Goal: Information Seeking & Learning: Compare options

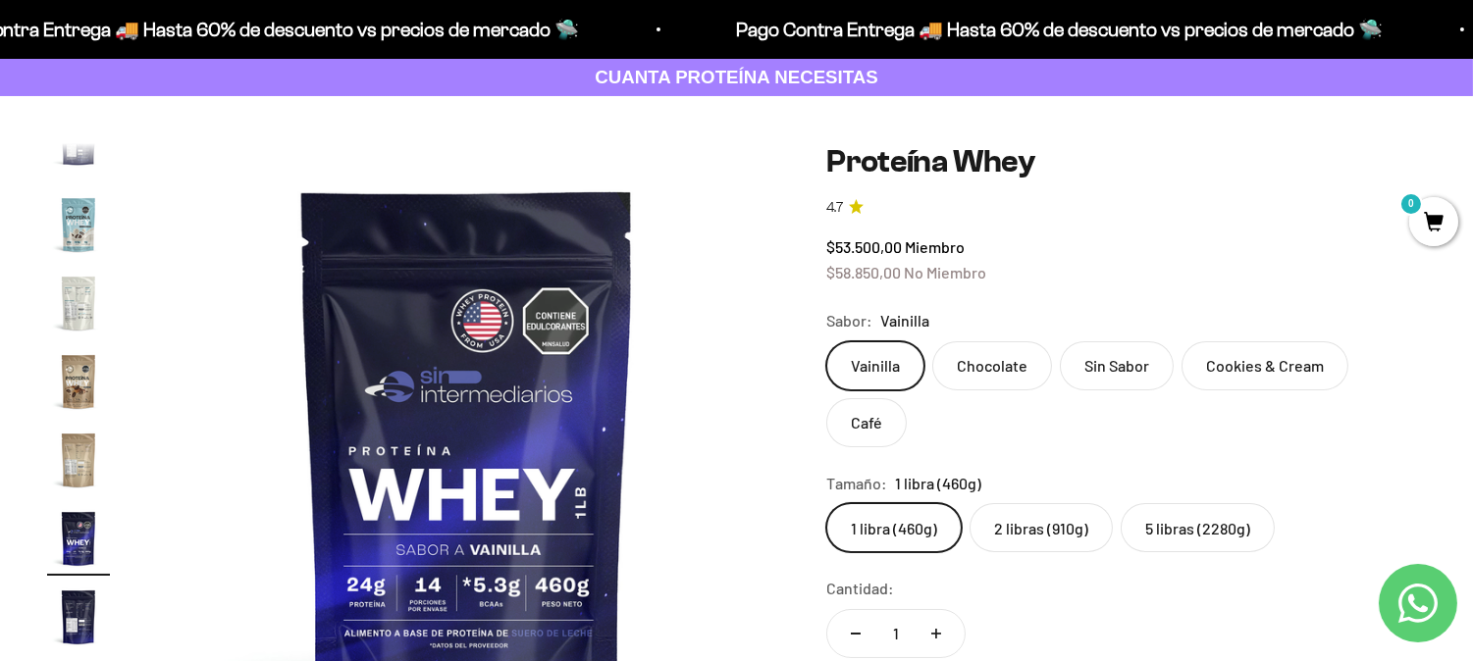
scroll to position [218, 0]
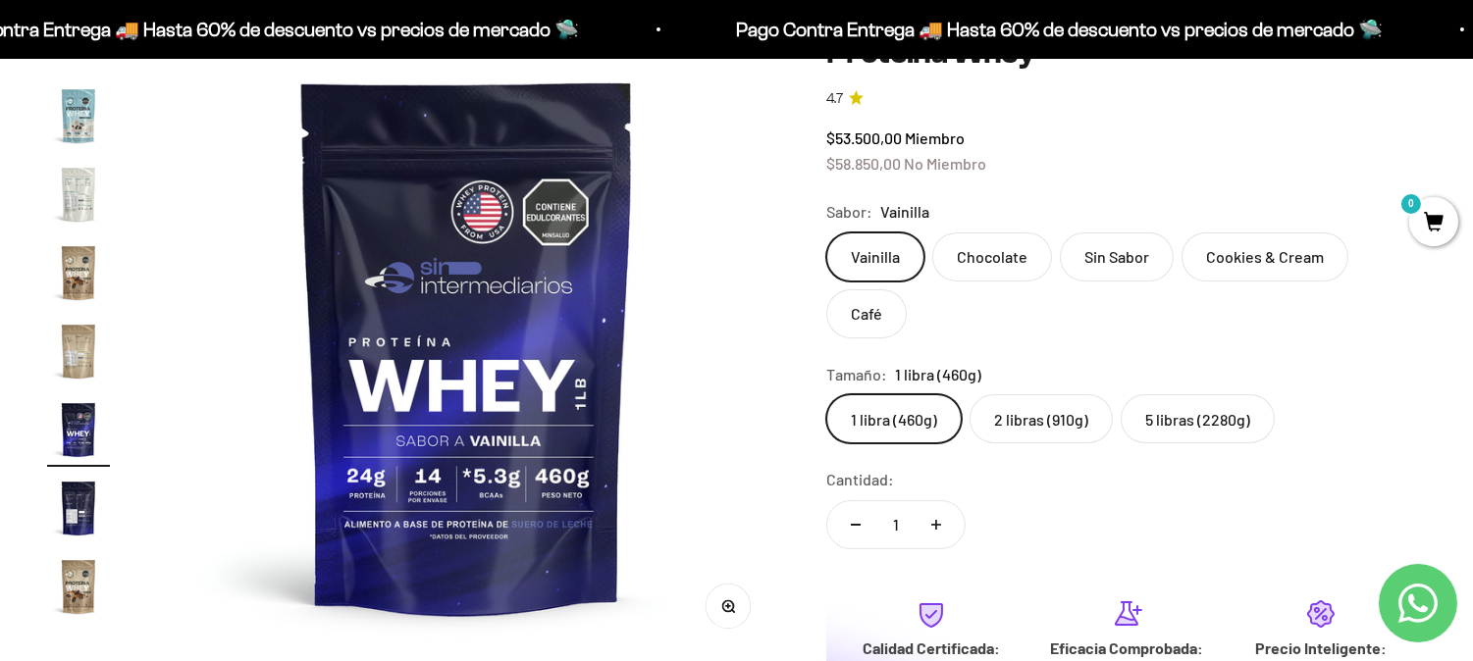
click at [79, 118] on img "Ir al artículo 14" at bounding box center [78, 115] width 63 height 63
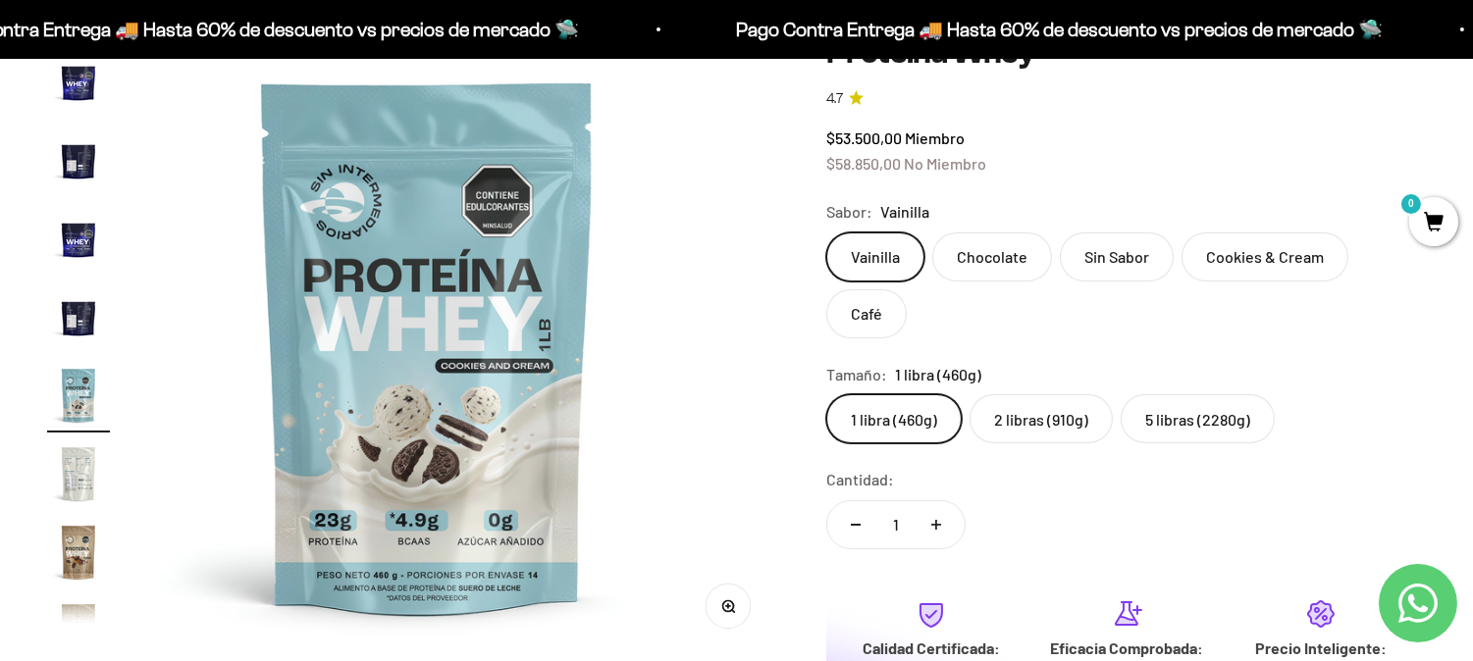
scroll to position [0, 8401]
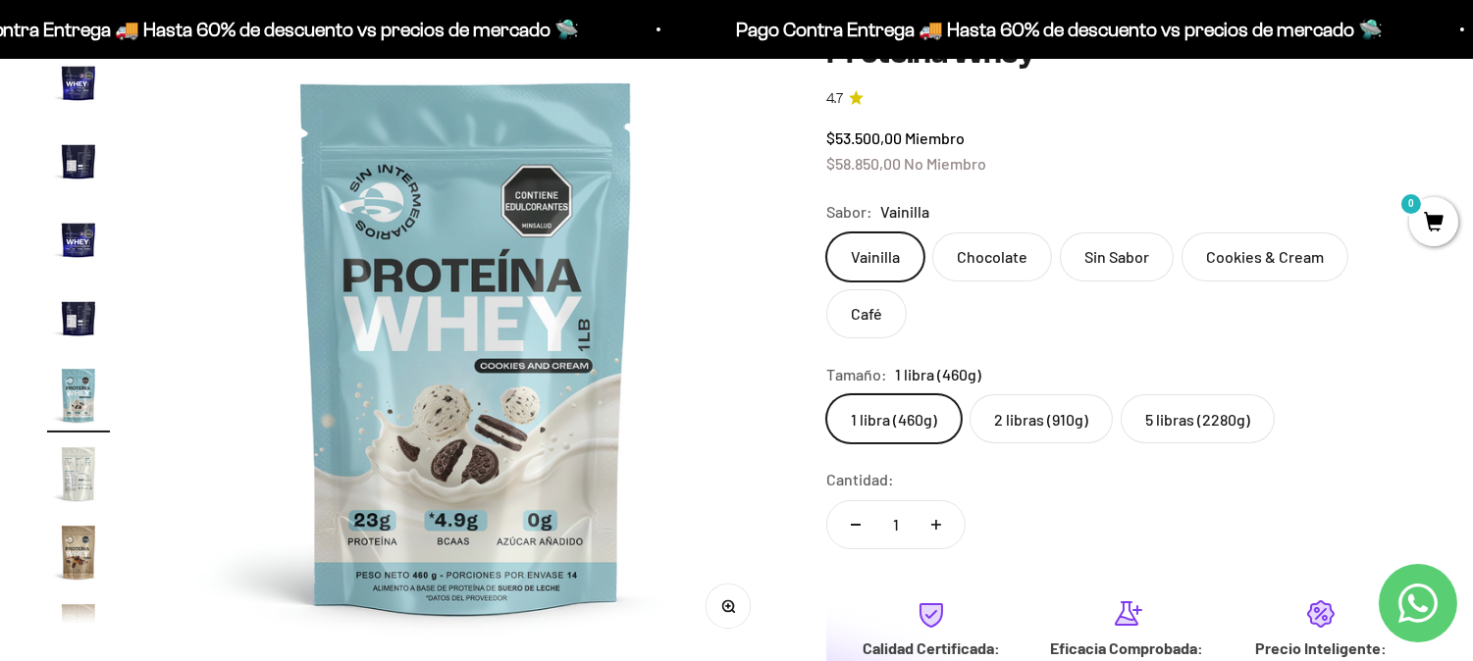
click at [115, 165] on product-gallery "Zoom Ir al artículo 1 Ir al artículo 2 Ir al artículo 3 Ir al artículo 4 Ir al …" at bounding box center [413, 345] width 732 height 622
click at [83, 390] on img "Ir al artículo 14" at bounding box center [78, 395] width 63 height 63
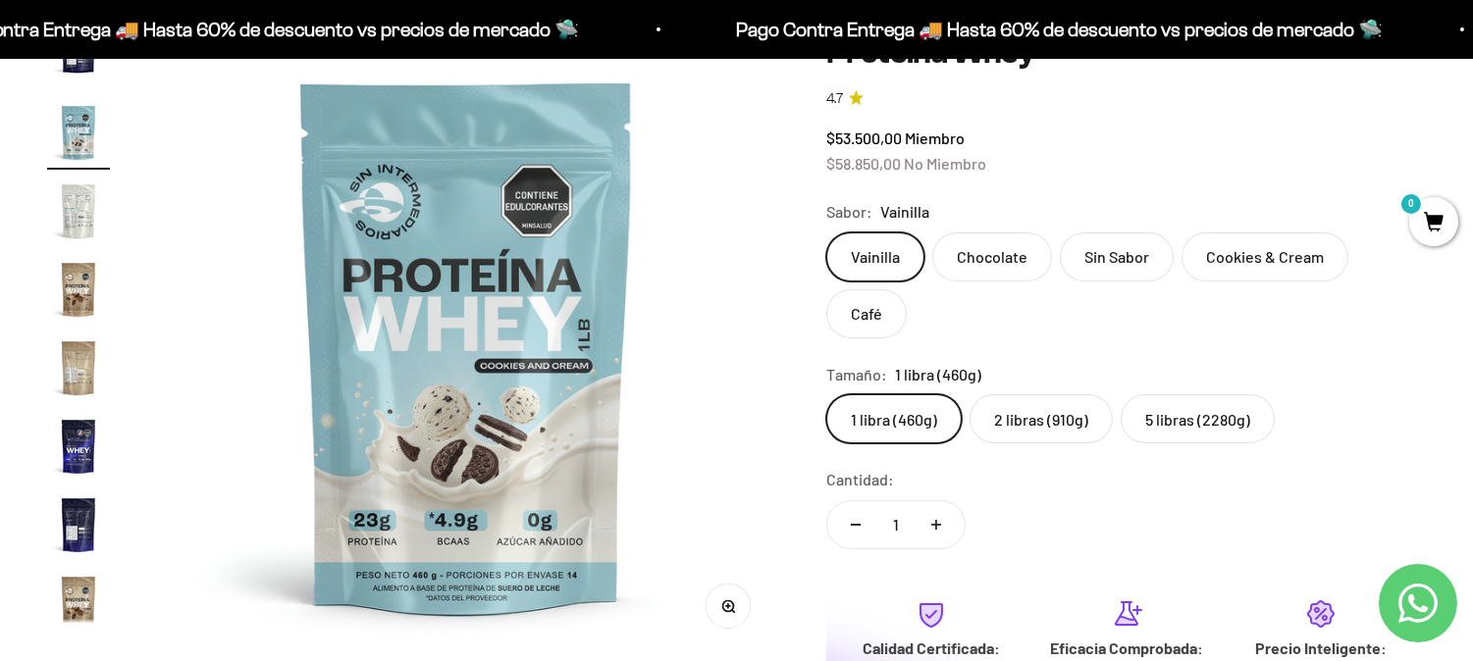
scroll to position [943, 0]
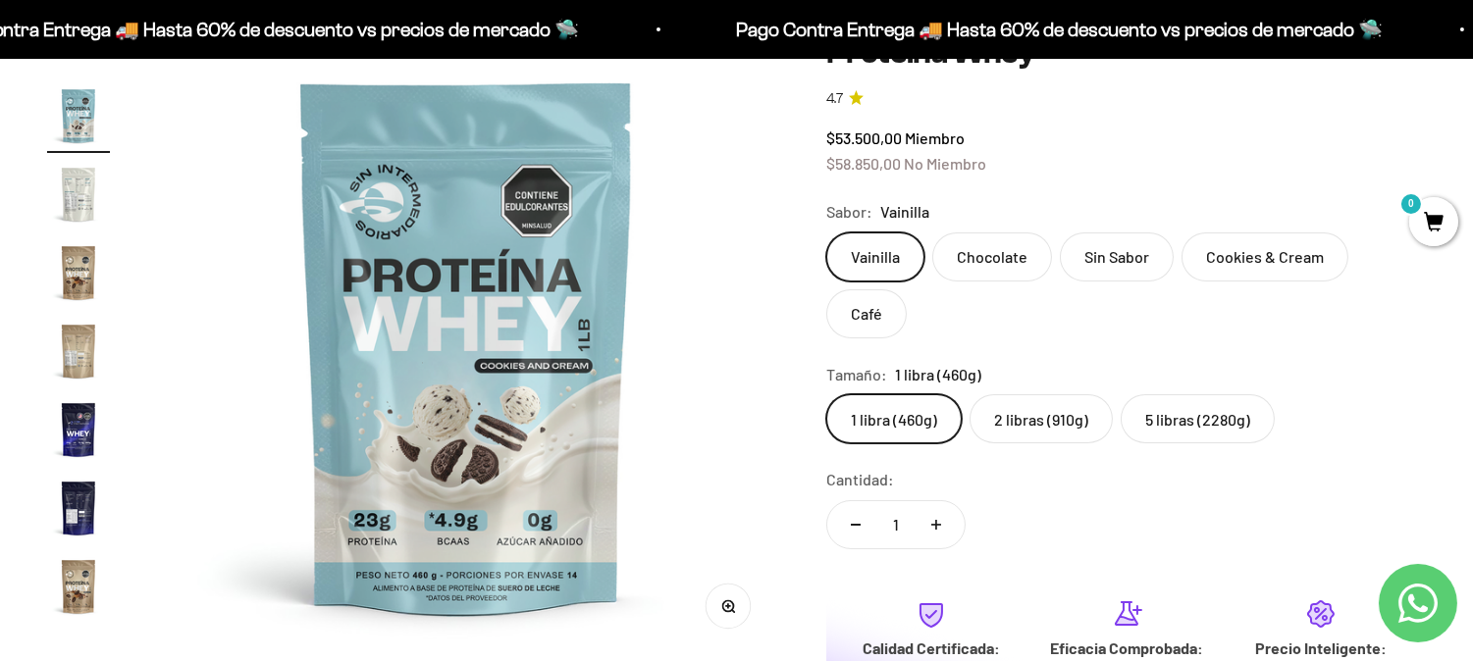
click at [89, 420] on img "Ir al artículo 18" at bounding box center [78, 429] width 63 height 63
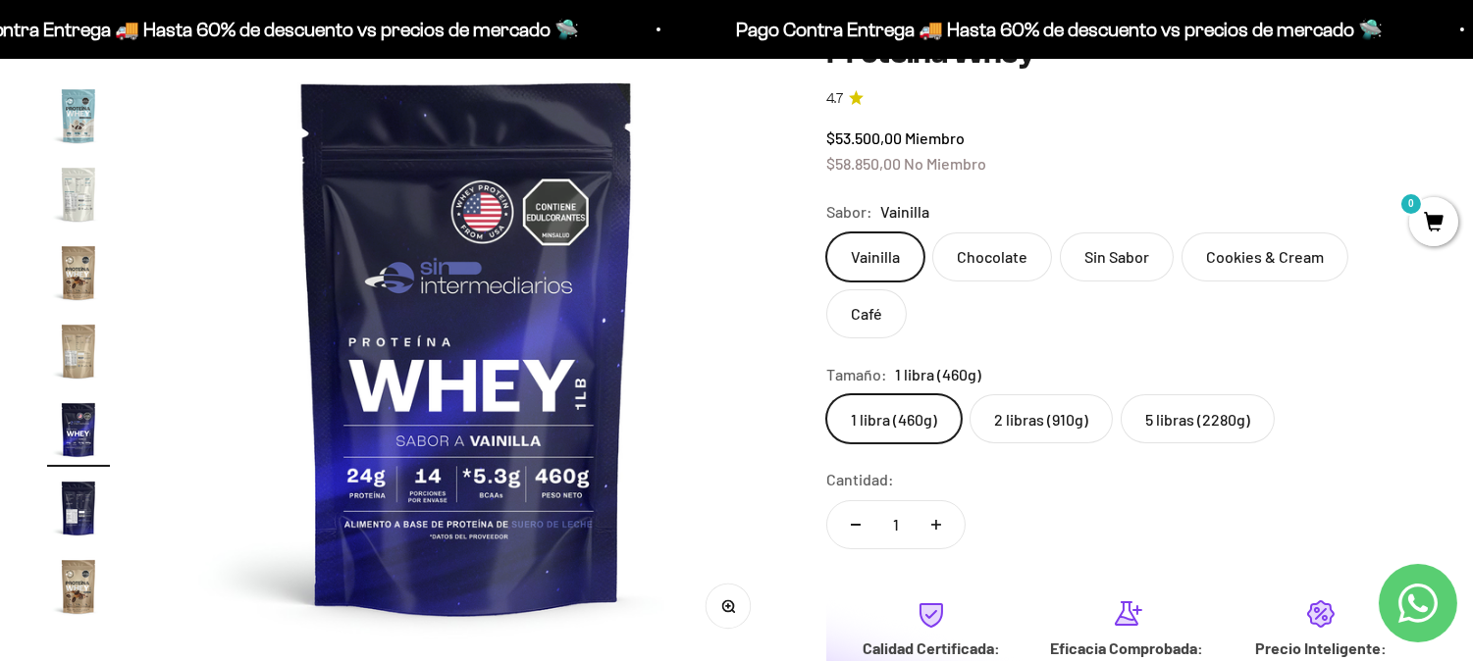
click at [74, 516] on img "Ir al artículo 19" at bounding box center [78, 508] width 63 height 63
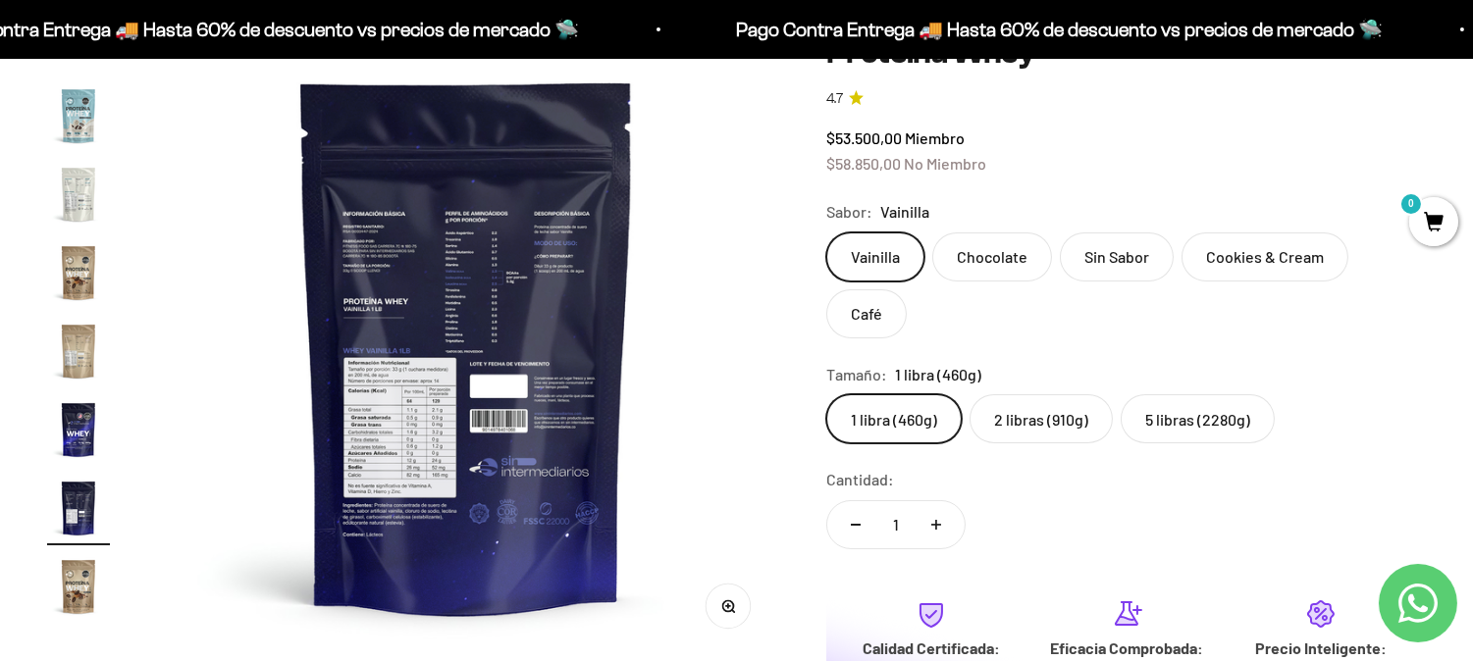
click at [77, 579] on img "Ir al artículo 20" at bounding box center [78, 586] width 63 height 63
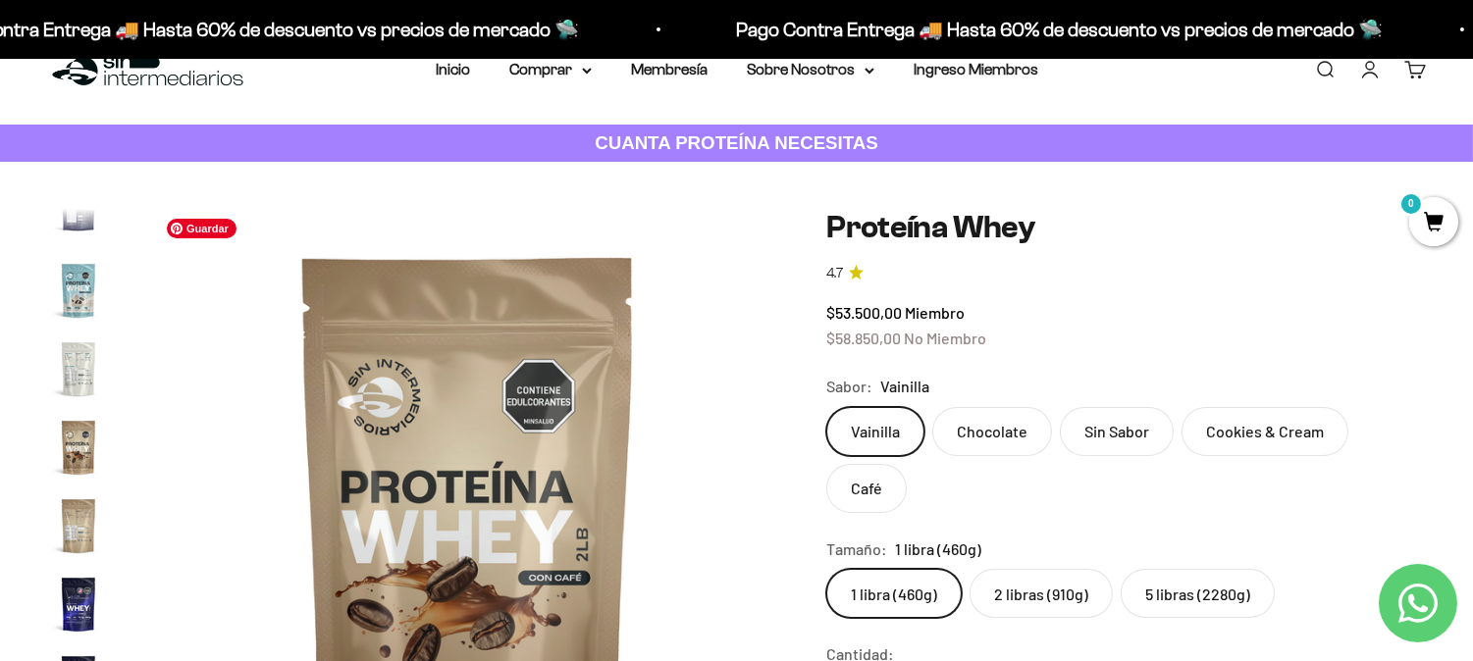
scroll to position [0, 0]
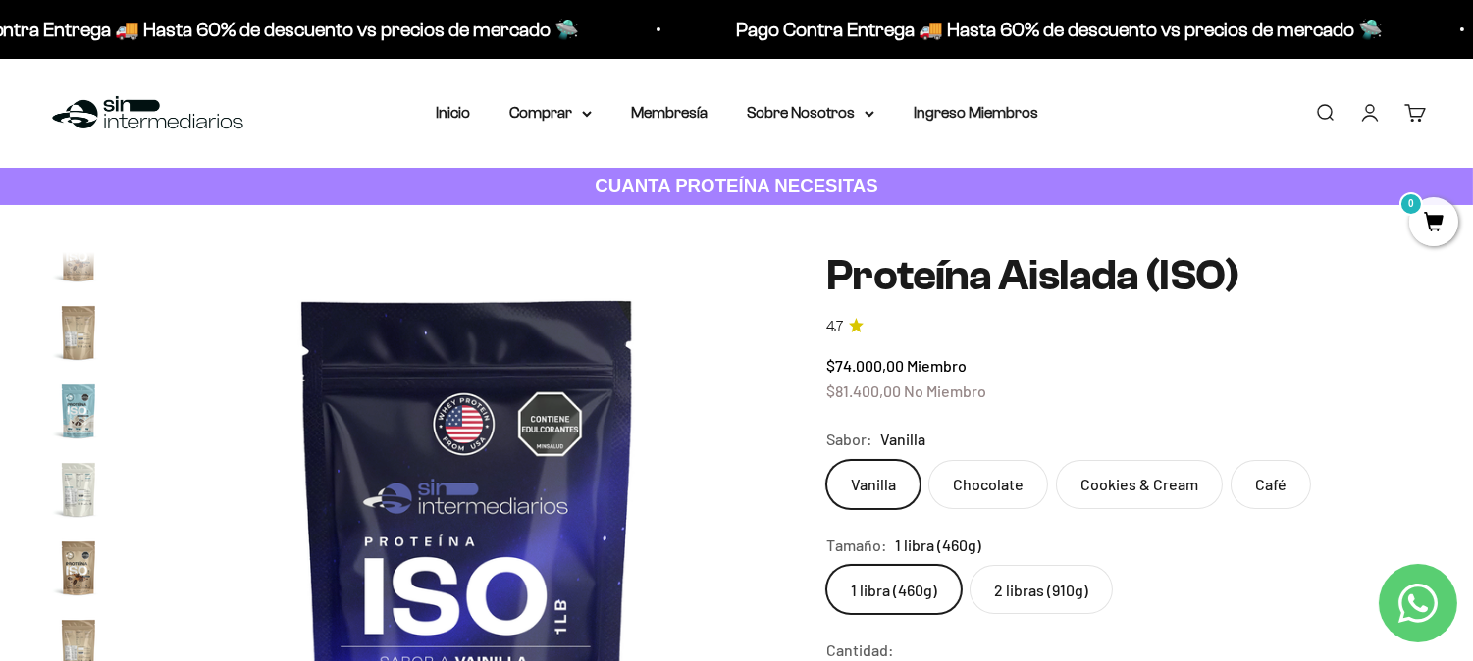
scroll to position [109, 0]
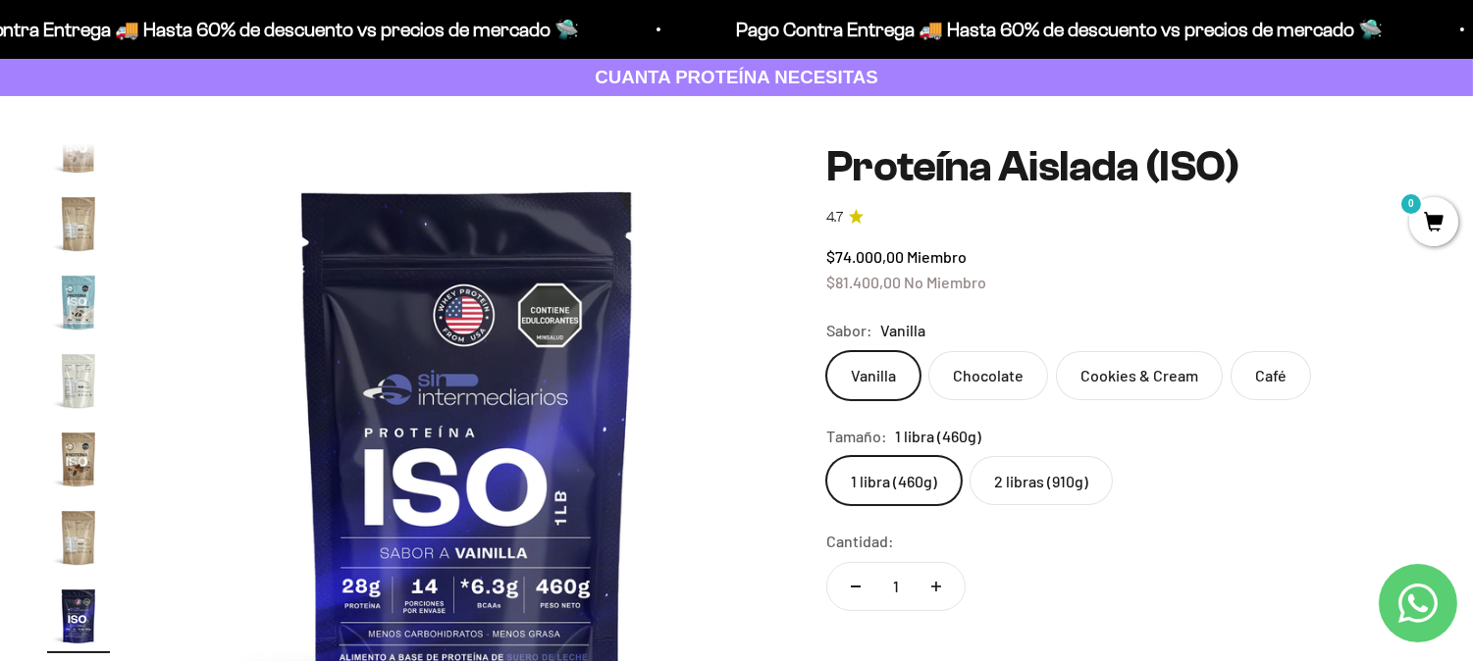
click at [1270, 368] on label "Café" at bounding box center [1271, 375] width 80 height 49
click at [826, 351] on input "Café" at bounding box center [825, 350] width 1 height 1
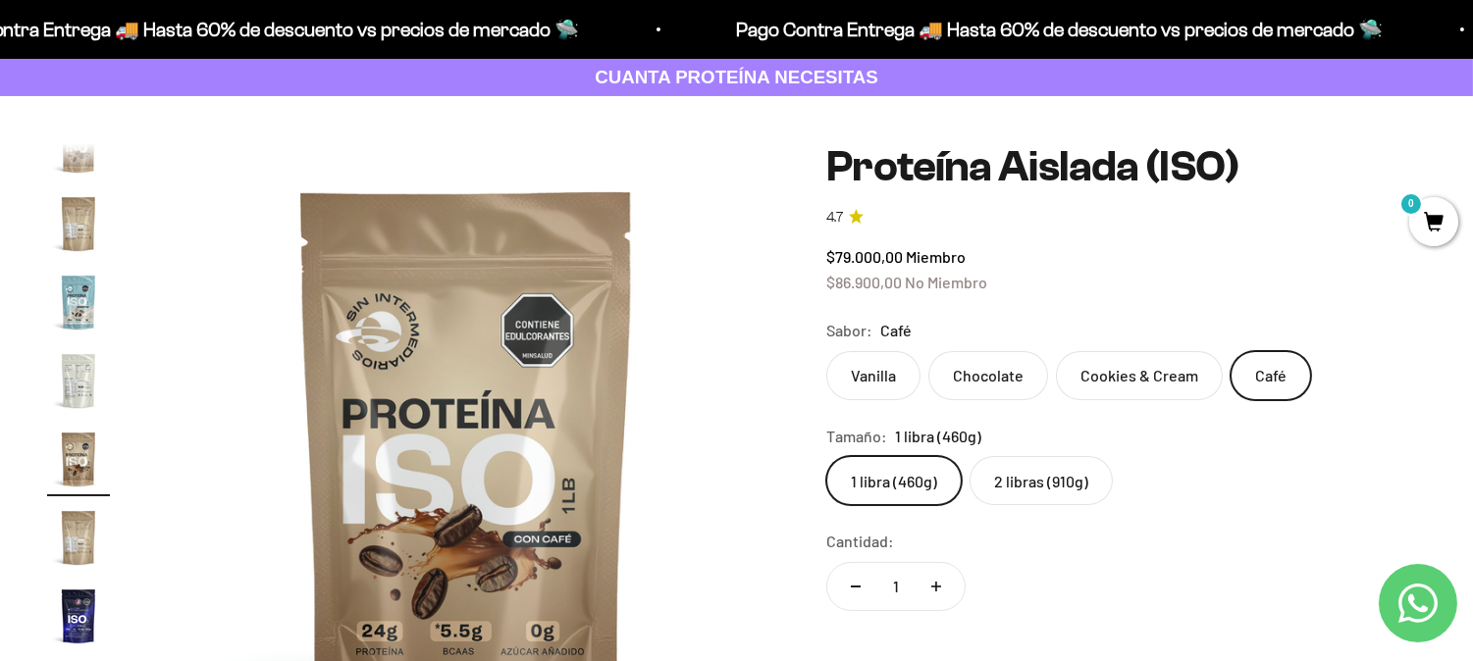
scroll to position [663, 0]
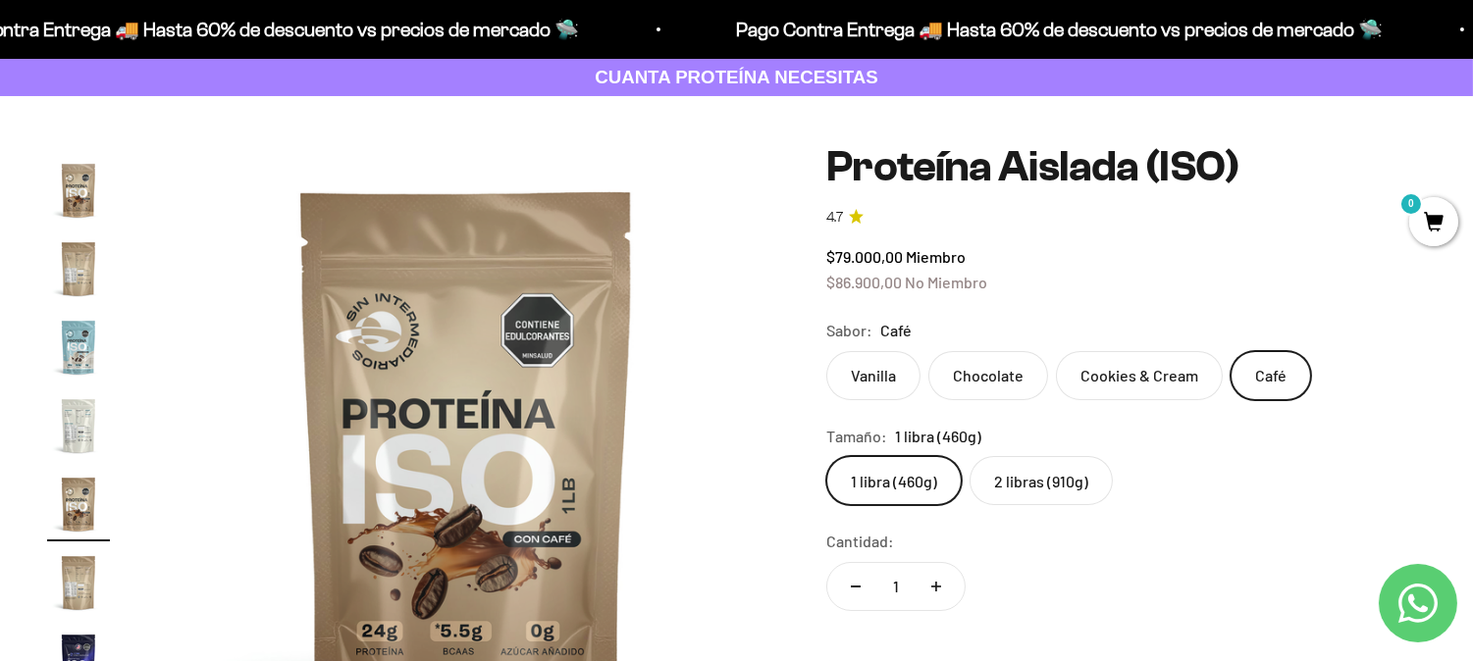
click at [865, 365] on label "Vanilla" at bounding box center [873, 375] width 94 height 49
click at [826, 351] on input "Vanilla" at bounding box center [825, 350] width 1 height 1
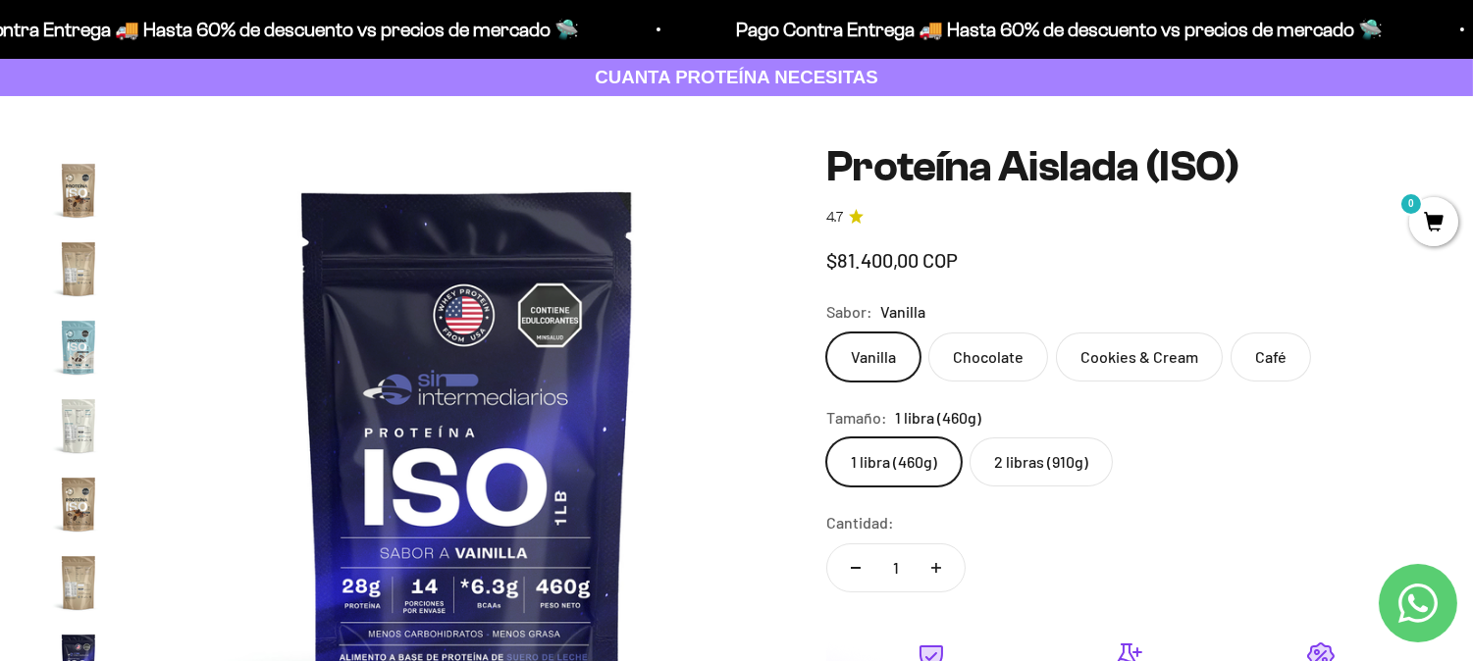
scroll to position [709, 0]
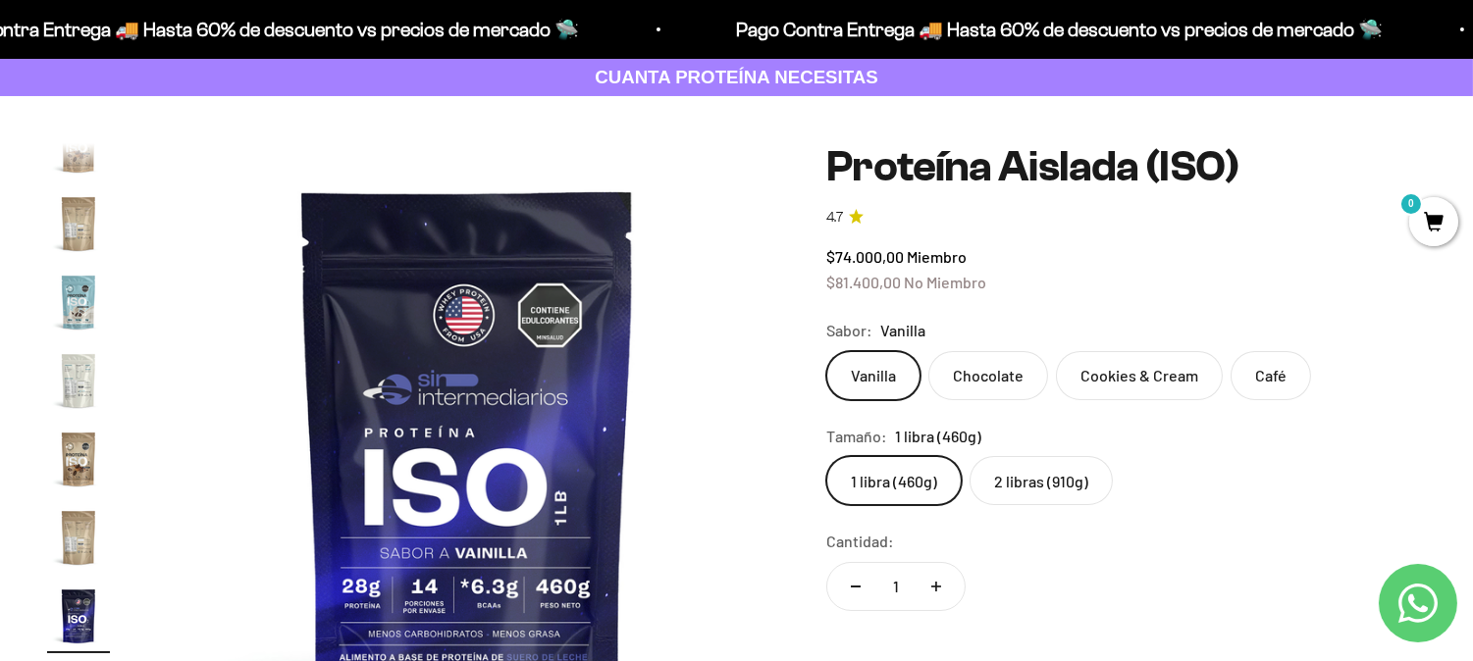
click at [1258, 375] on label "Café" at bounding box center [1271, 375] width 80 height 49
click at [826, 351] on input "Café" at bounding box center [825, 350] width 1 height 1
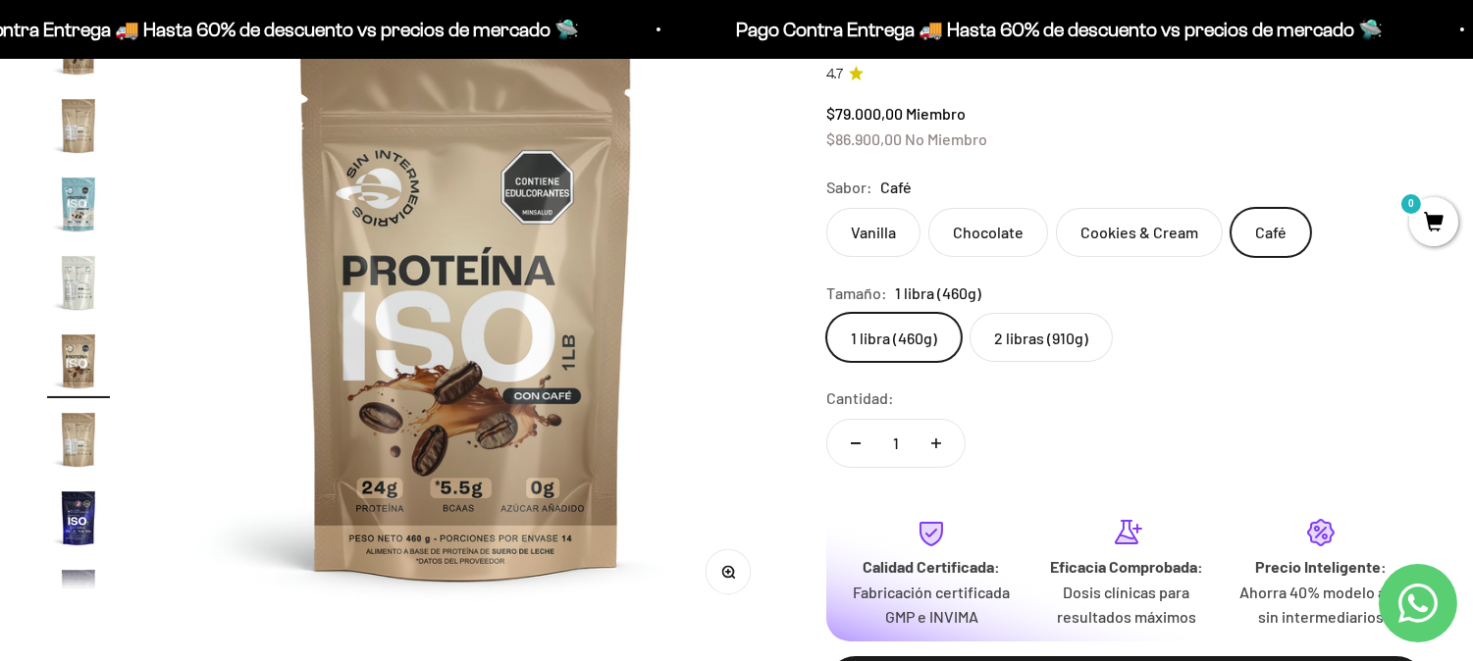
scroll to position [218, 0]
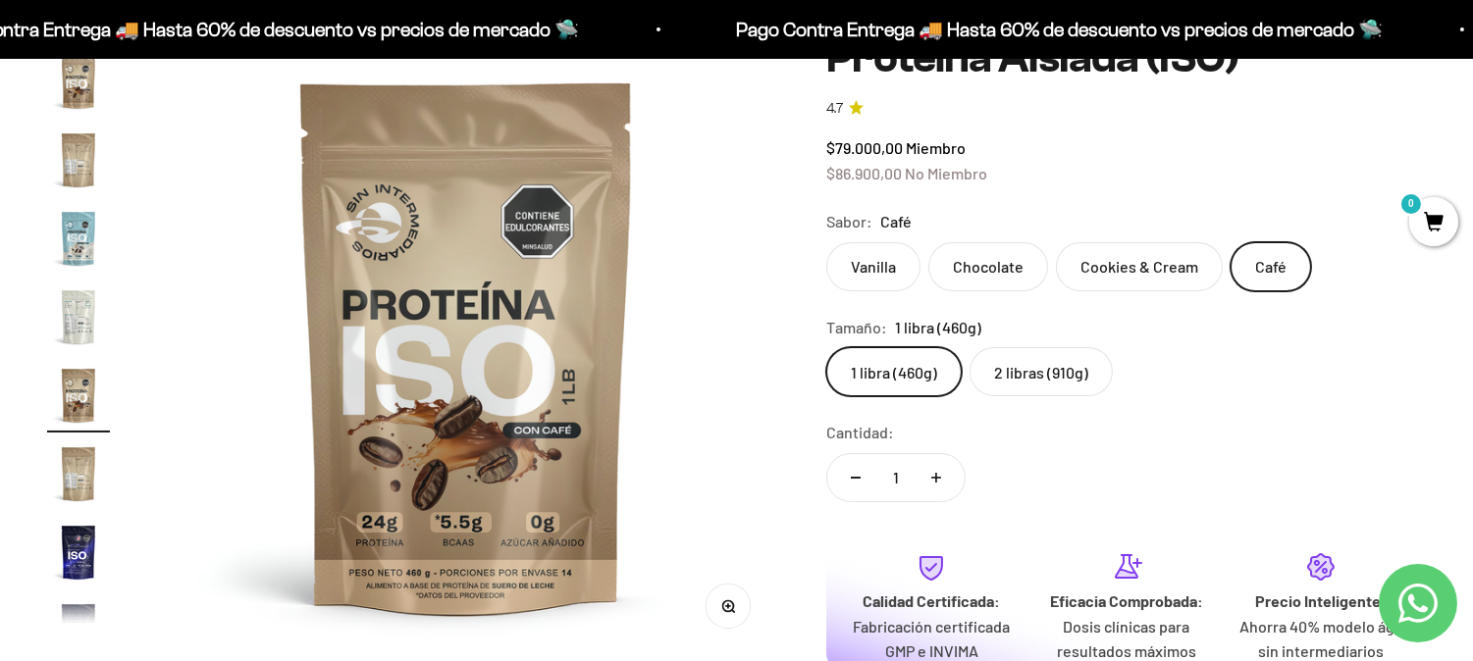
click at [1064, 366] on label "2 libras (910g)" at bounding box center [1041, 371] width 143 height 49
click at [826, 347] on input "2 libras (910g)" at bounding box center [825, 346] width 1 height 1
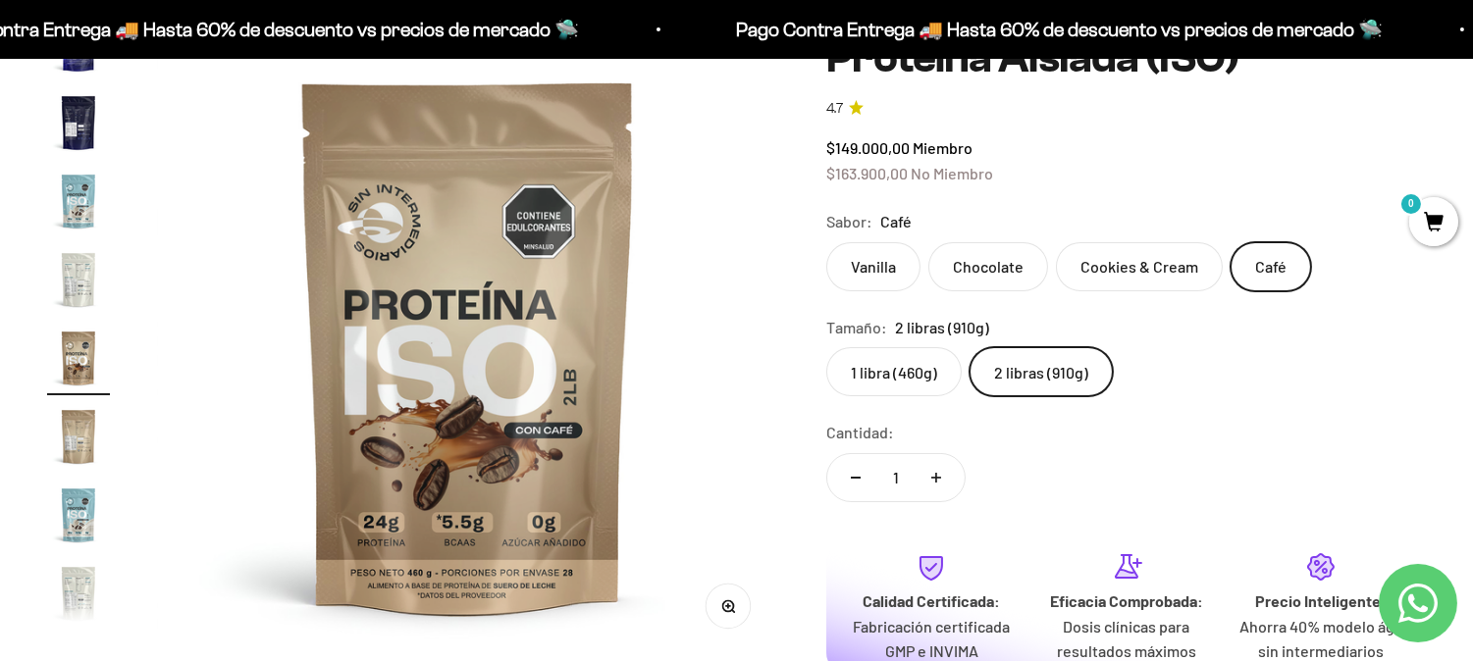
scroll to position [349, 0]
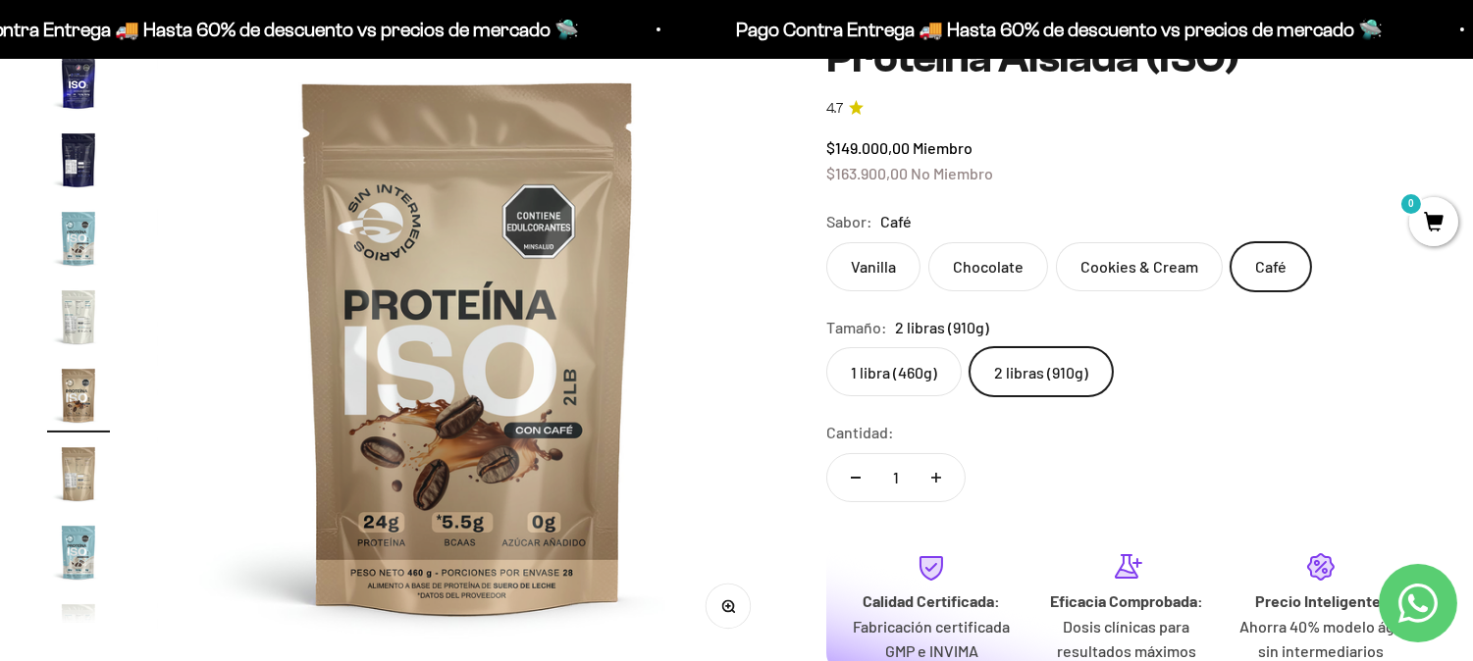
click at [926, 377] on label "1 libra (460g)" at bounding box center [893, 371] width 135 height 49
click at [826, 347] on input "1 libra (460g)" at bounding box center [825, 346] width 1 height 1
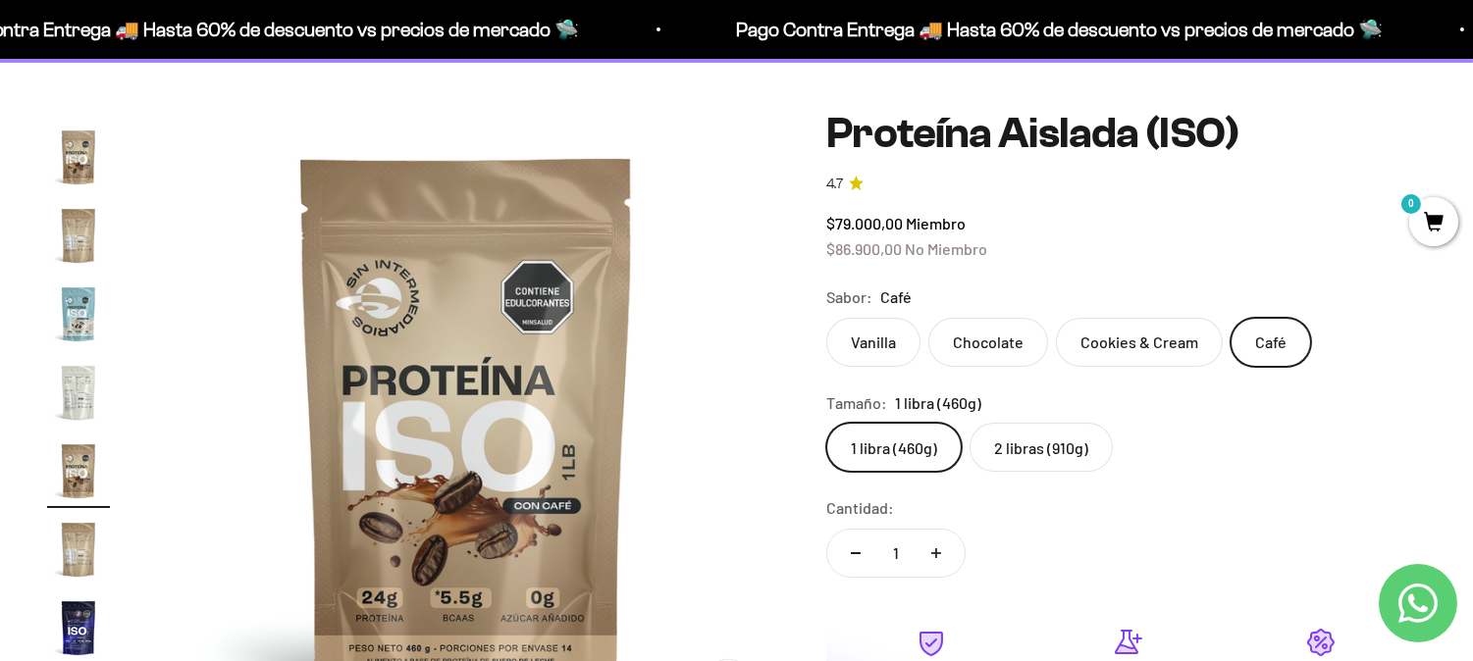
scroll to position [109, 0]
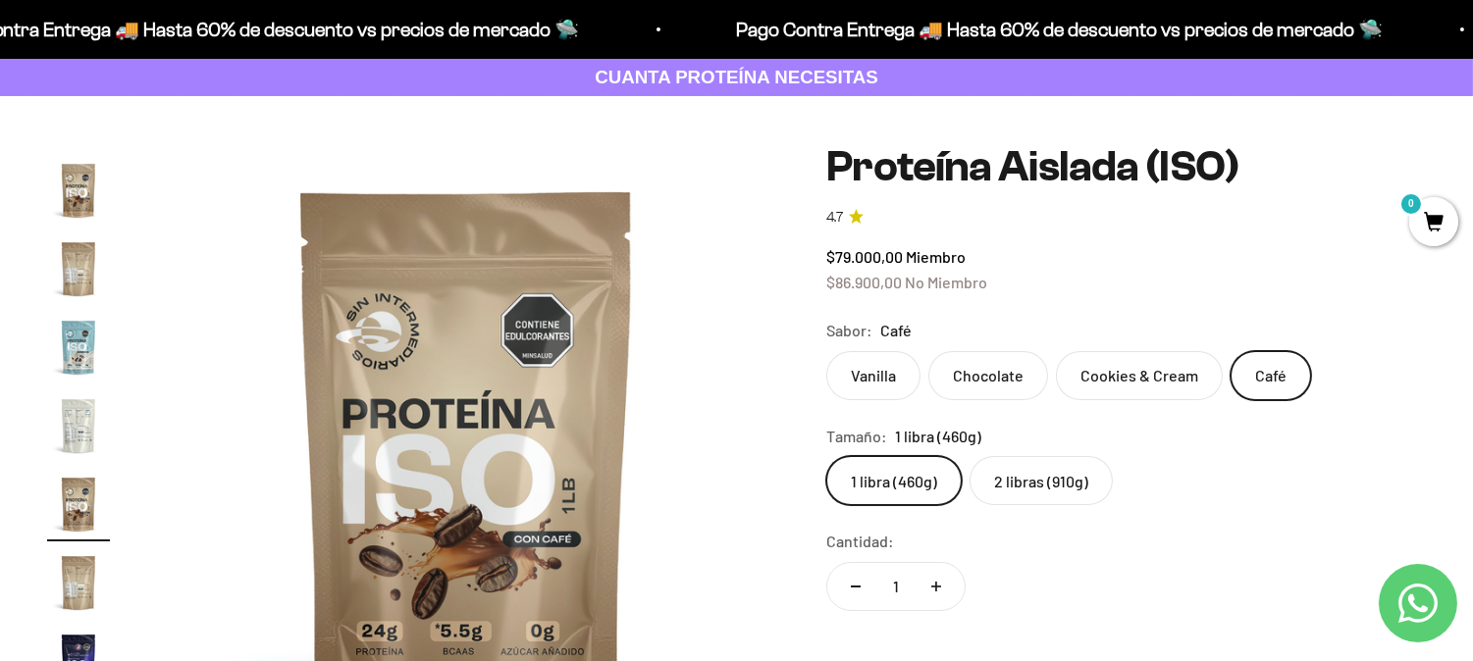
click at [880, 374] on label "Vanilla" at bounding box center [873, 375] width 94 height 49
click at [826, 351] on input "Vanilla" at bounding box center [825, 350] width 1 height 1
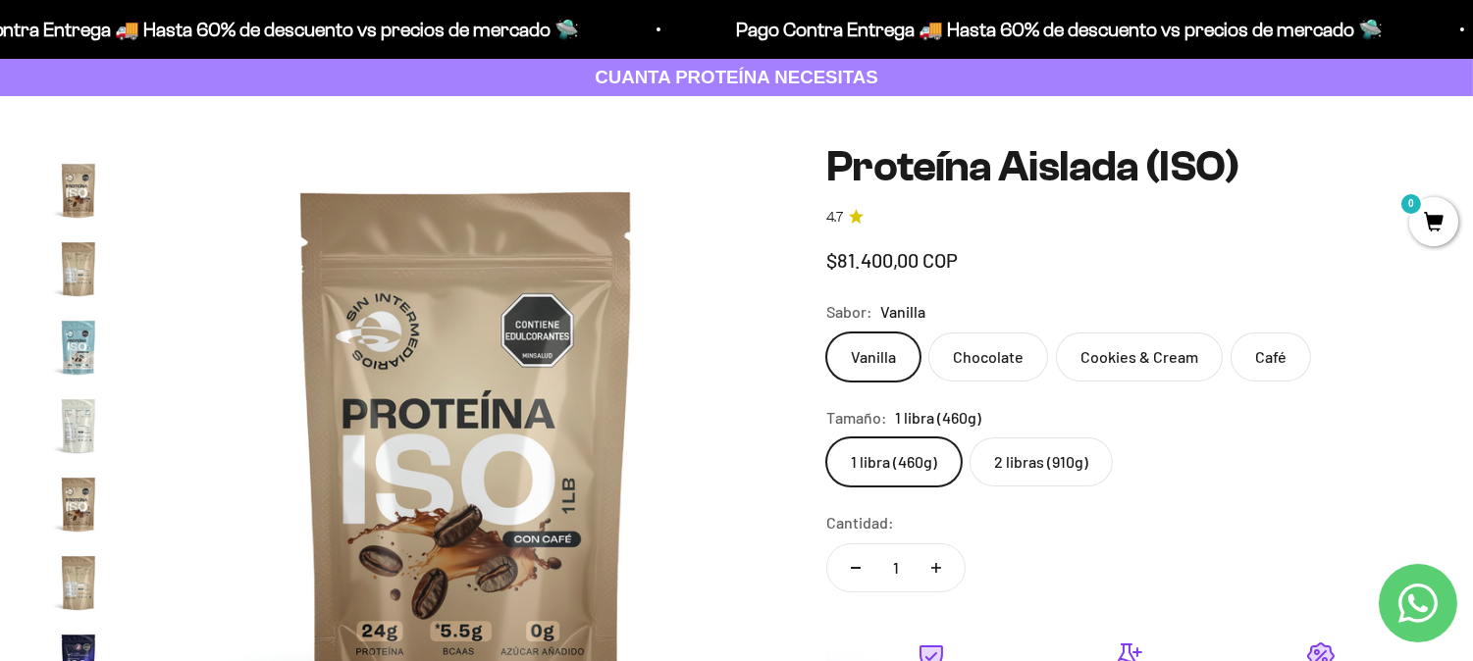
scroll to position [709, 0]
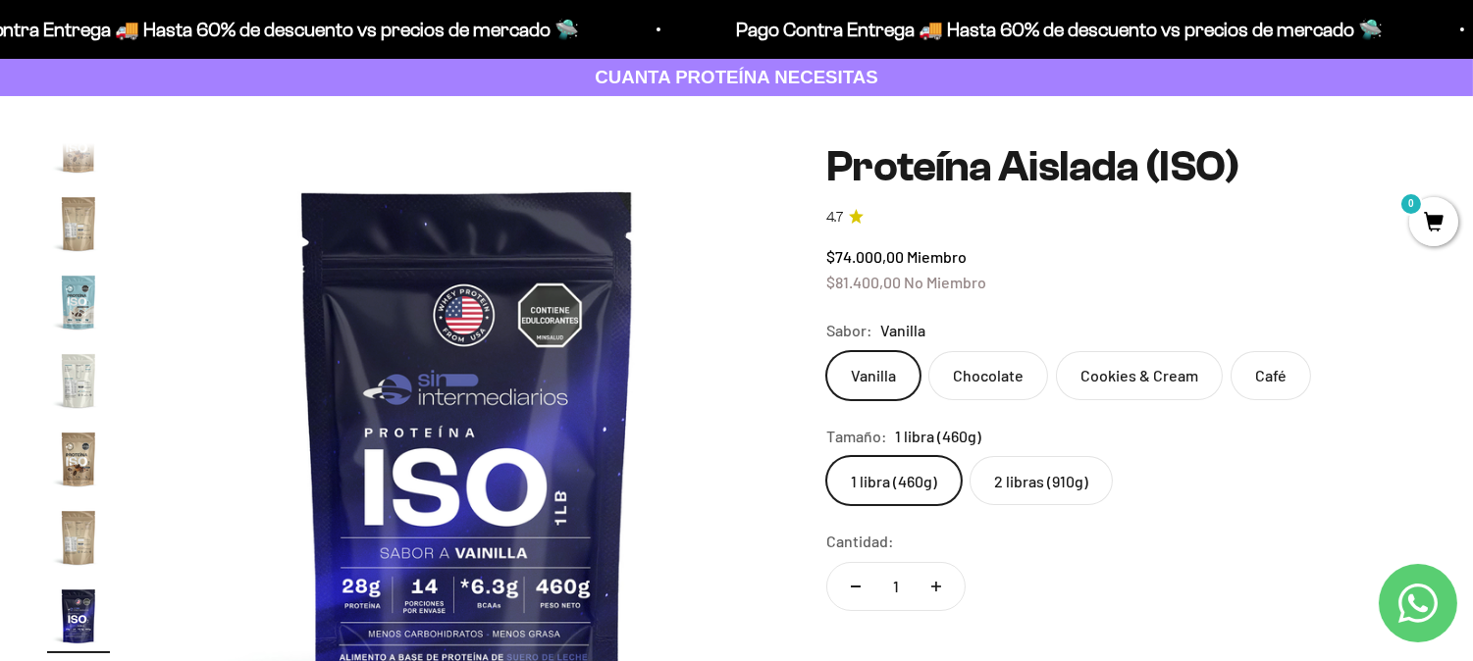
click at [1300, 388] on label "Café" at bounding box center [1271, 375] width 80 height 49
click at [826, 351] on input "Café" at bounding box center [825, 350] width 1 height 1
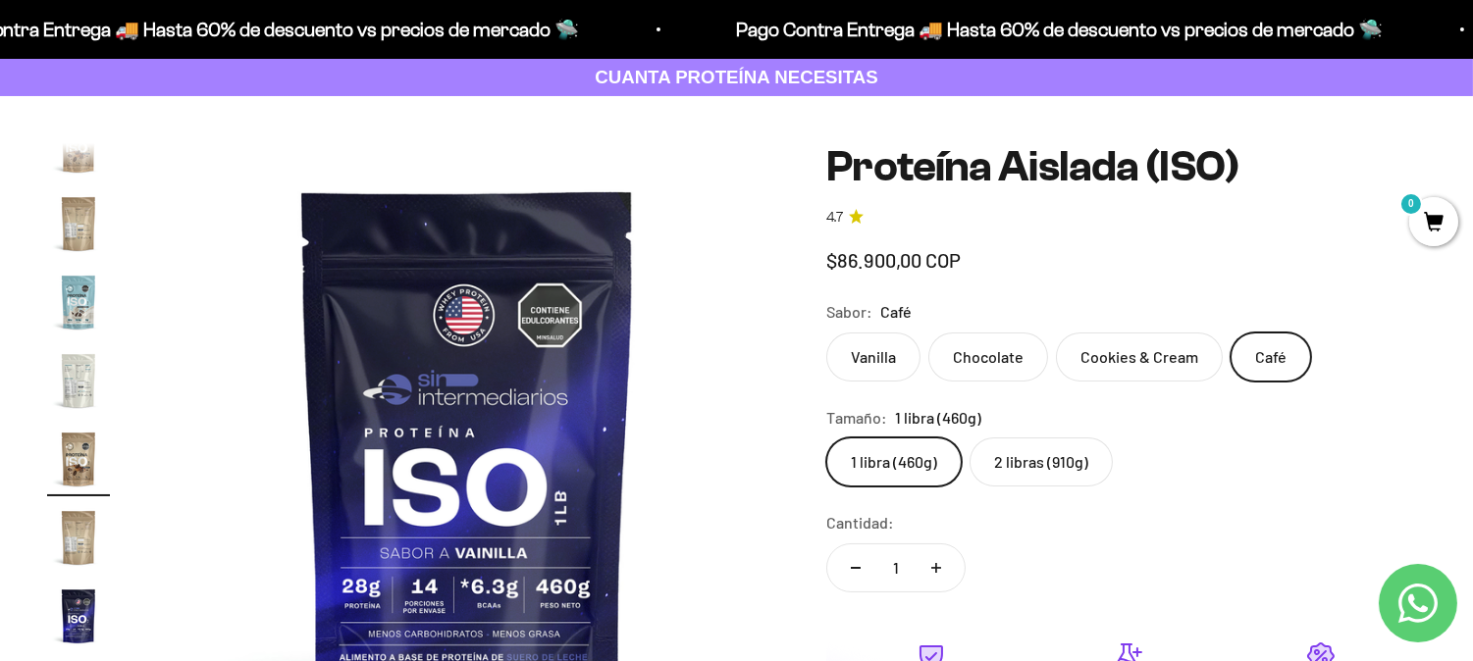
scroll to position [663, 0]
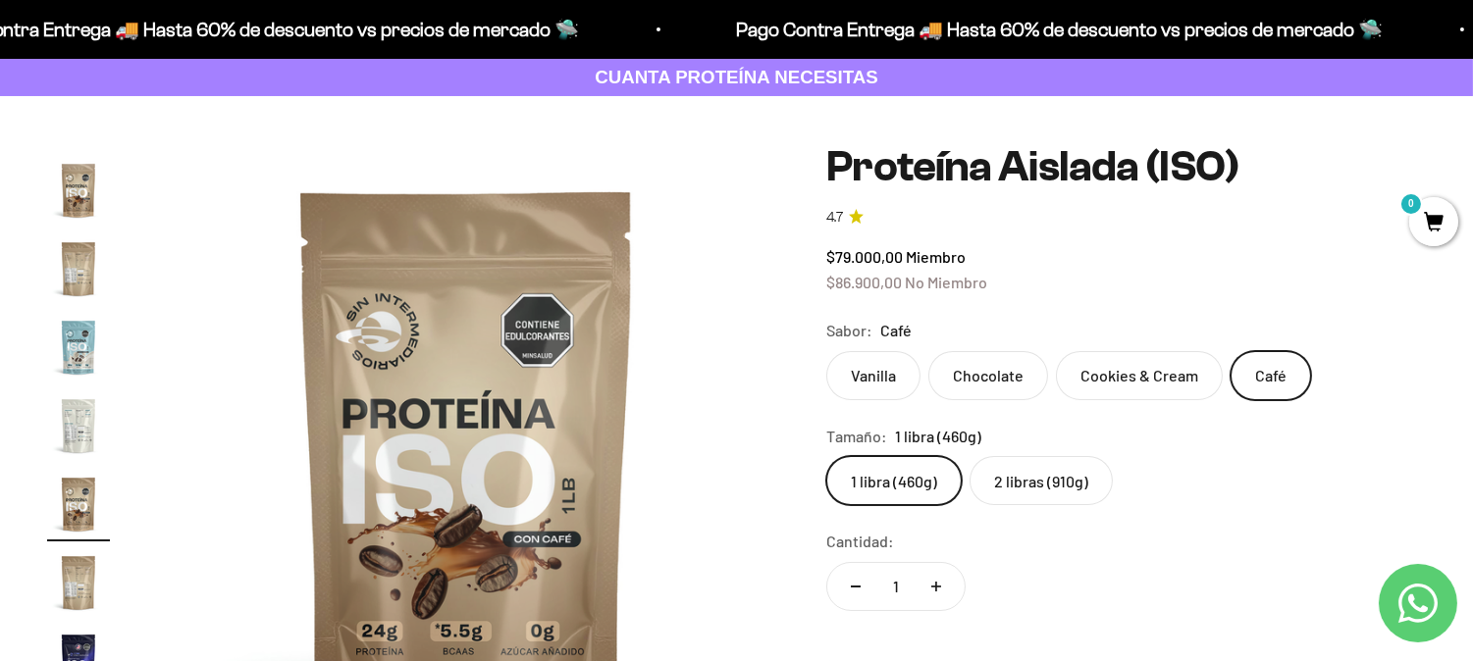
click at [876, 379] on label "Vanilla" at bounding box center [873, 375] width 94 height 49
click at [826, 351] on input "Vanilla" at bounding box center [825, 350] width 1 height 1
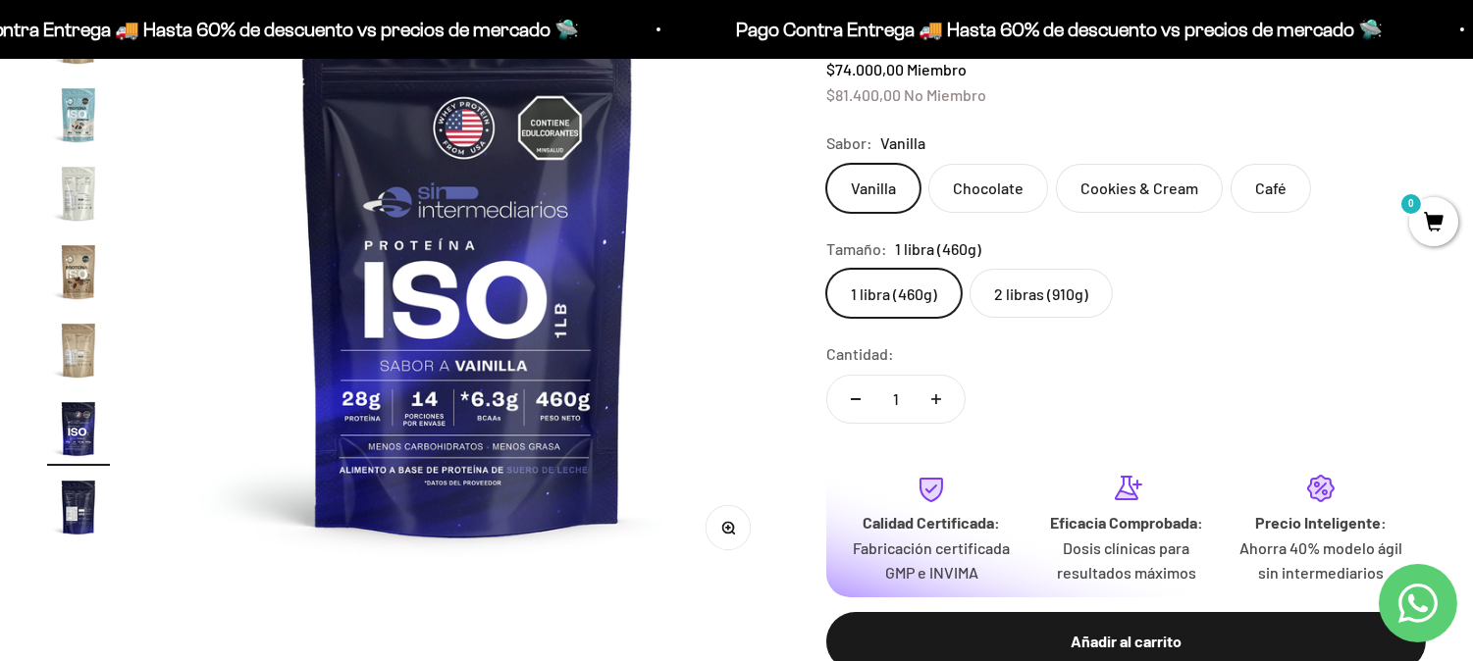
scroll to position [327, 0]
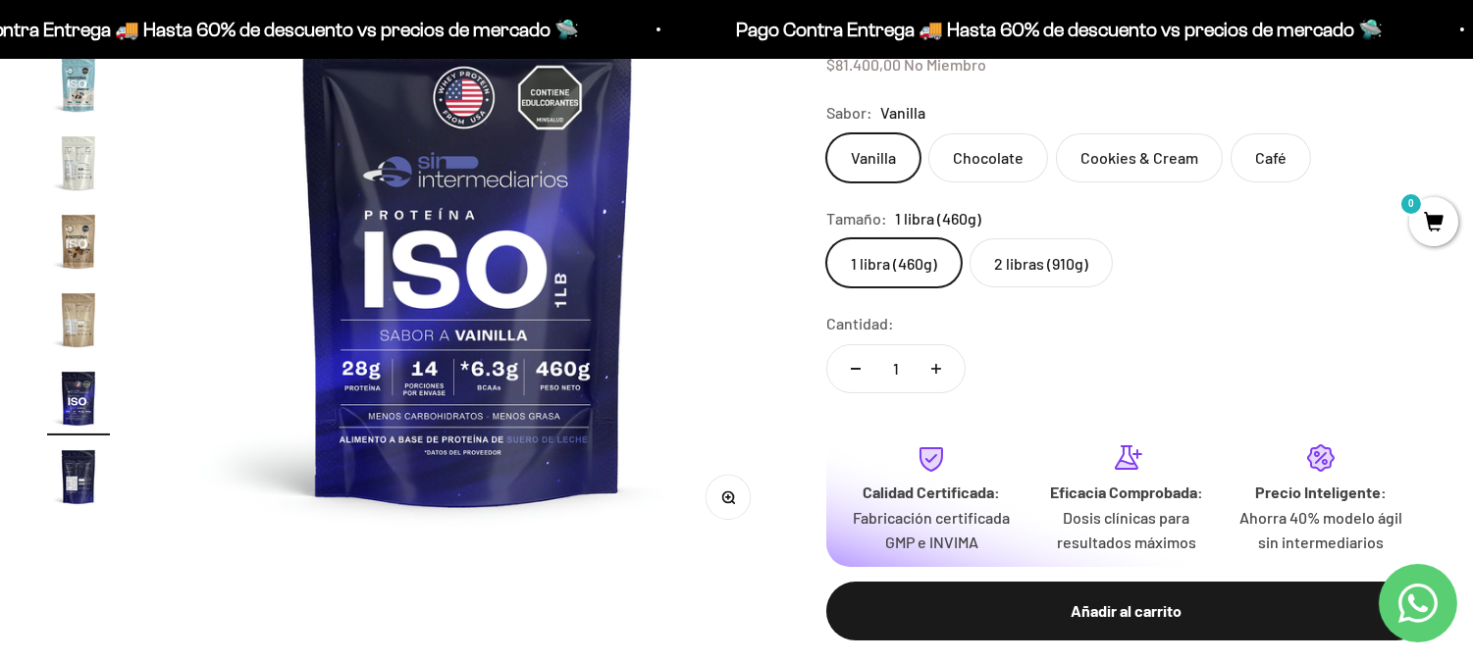
click at [1033, 266] on label "2 libras (910g)" at bounding box center [1041, 262] width 143 height 49
click at [826, 238] on input "2 libras (910g)" at bounding box center [825, 237] width 1 height 1
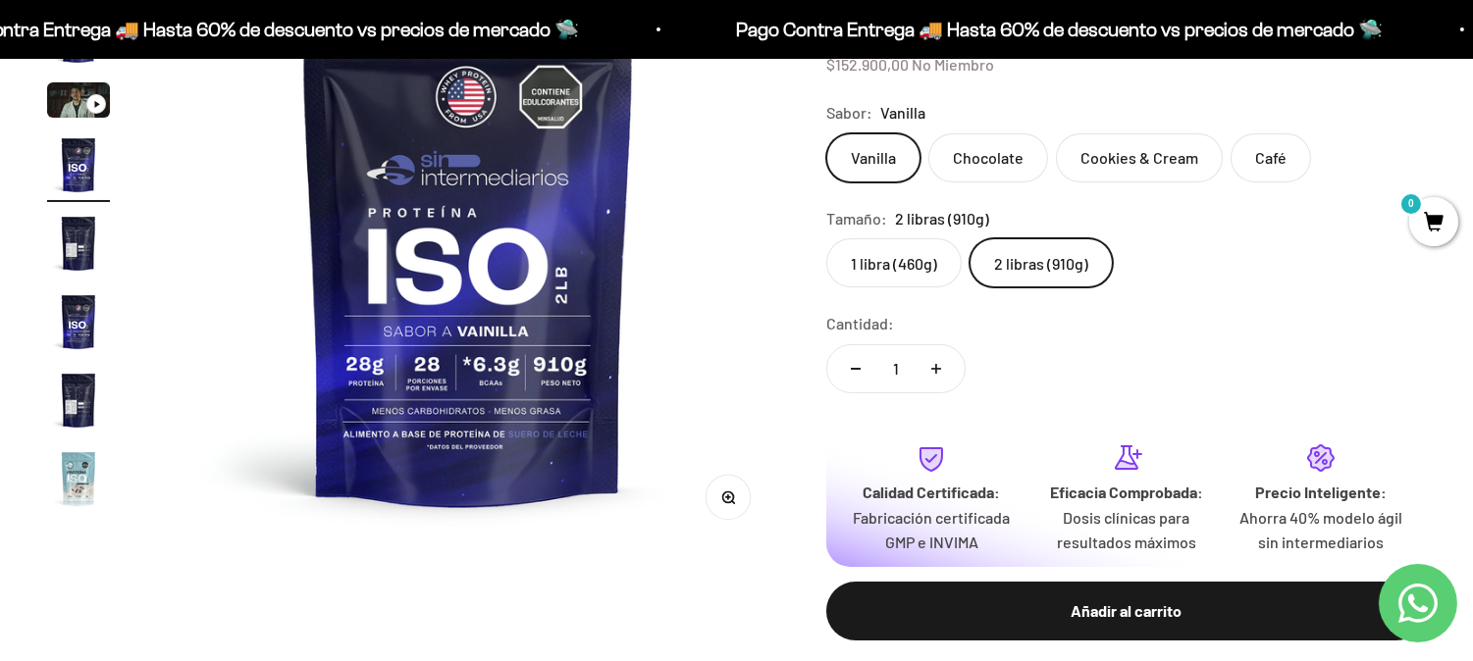
scroll to position [218, 0]
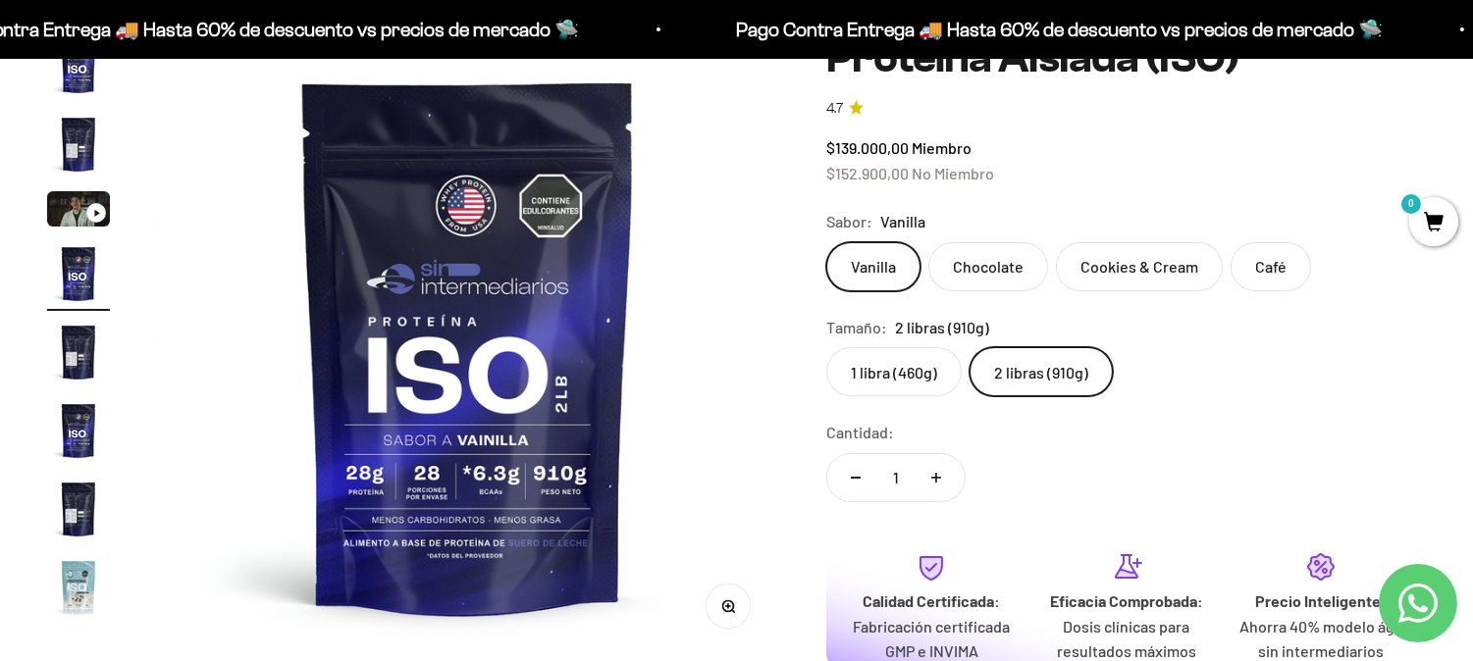
click at [901, 371] on label "1 libra (460g)" at bounding box center [893, 371] width 135 height 49
click at [826, 347] on input "1 libra (460g)" at bounding box center [825, 346] width 1 height 1
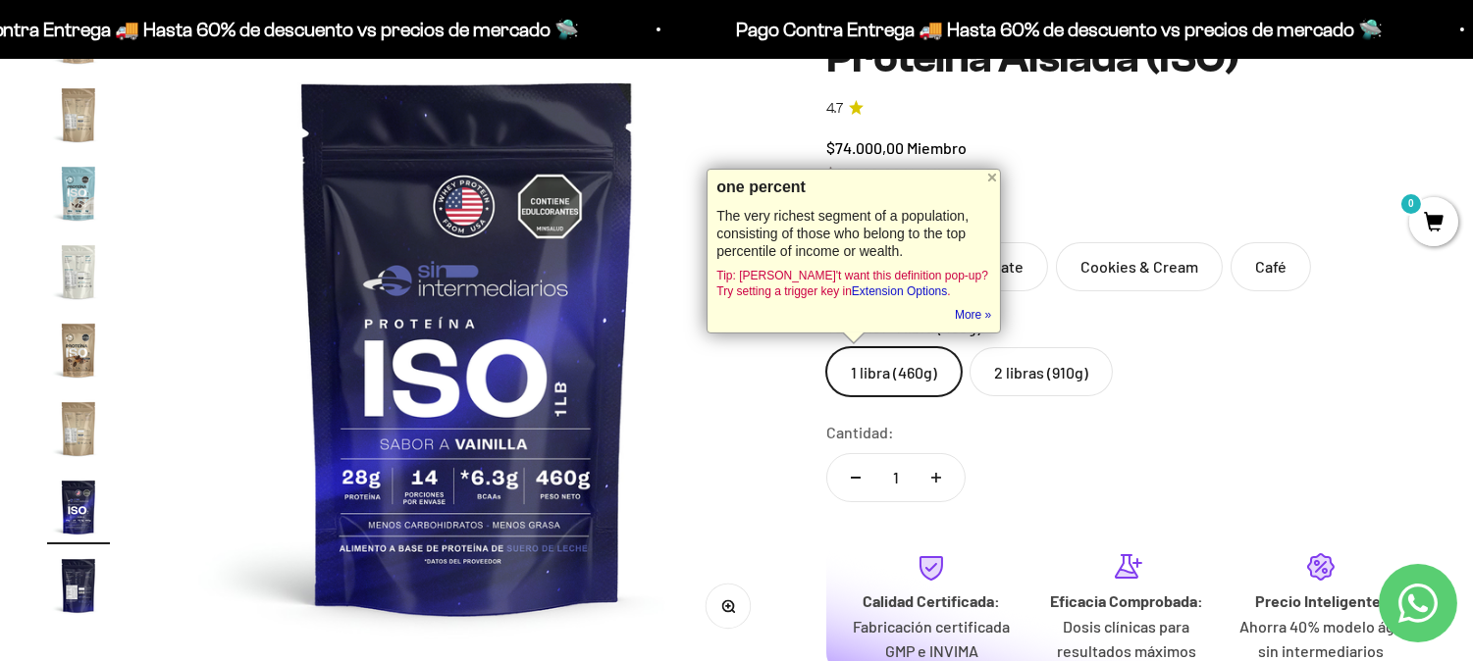
click at [1067, 427] on div "Cantidad: 1" at bounding box center [1126, 463] width 600 height 87
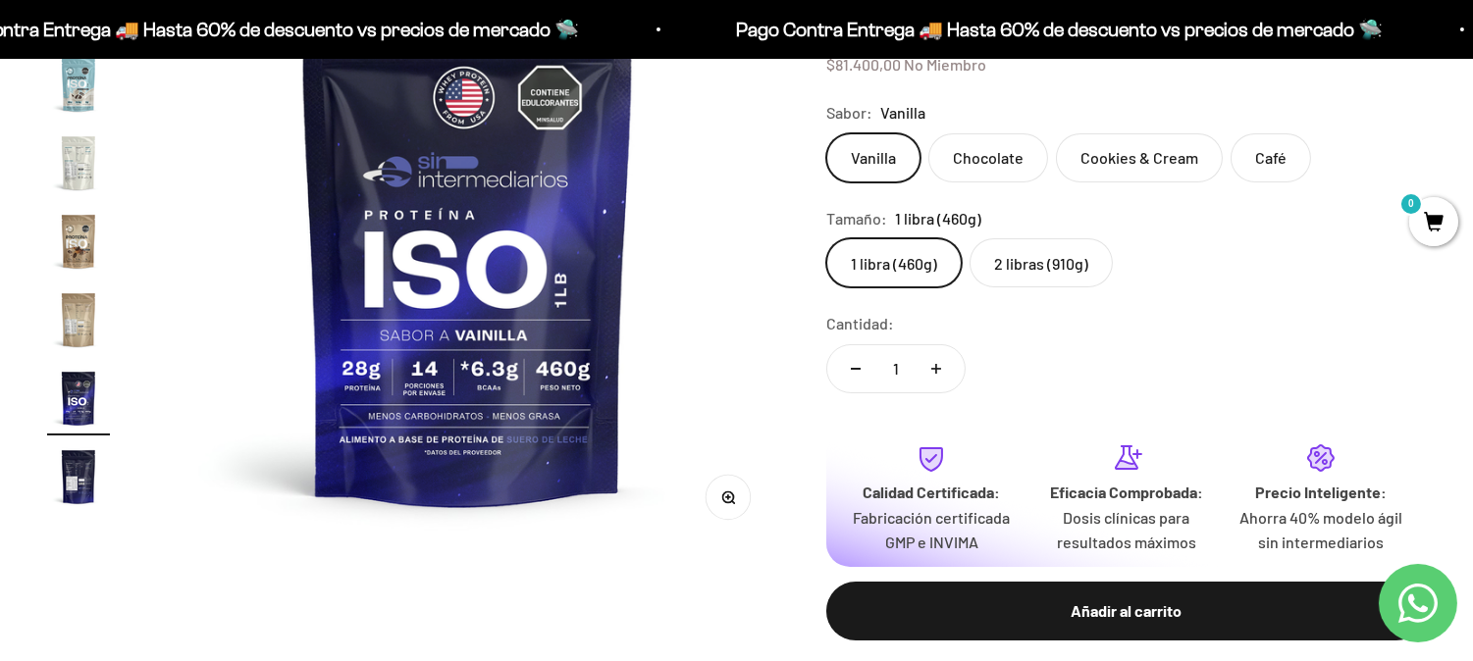
scroll to position [218, 0]
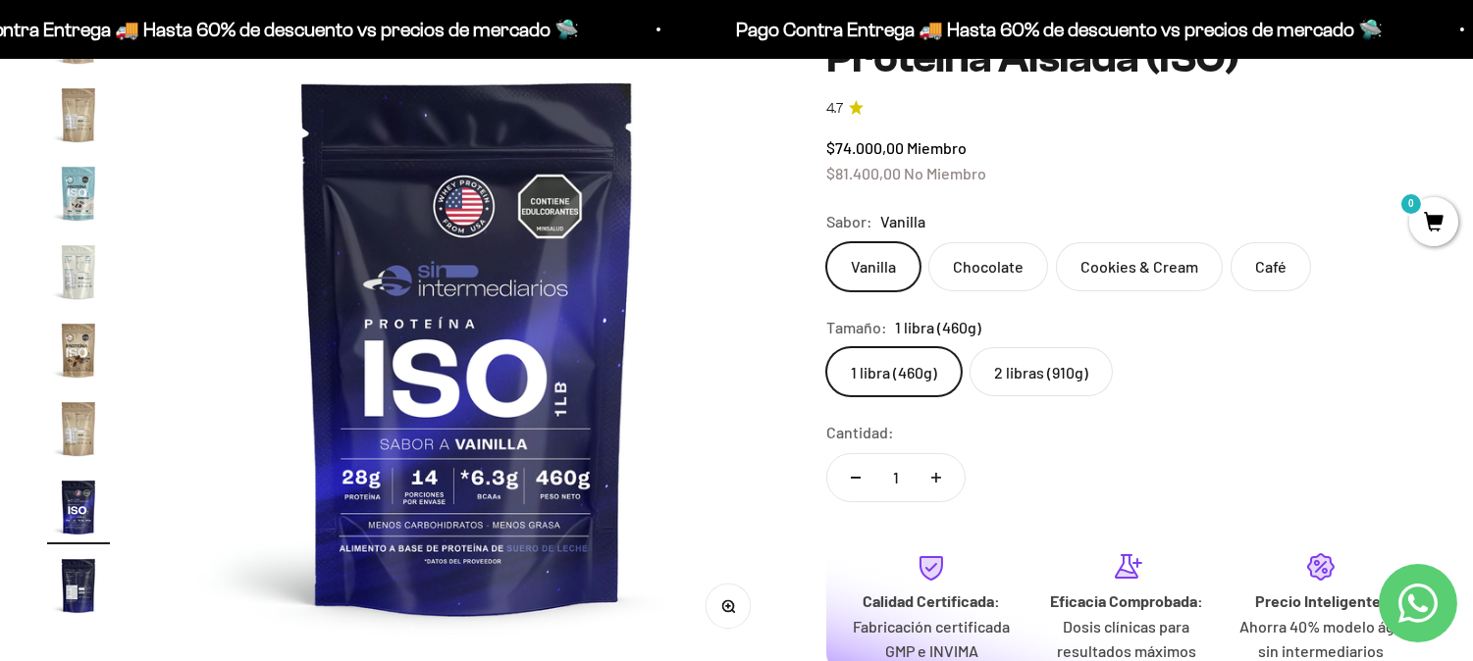
click at [1021, 361] on label "2 libras (910g)" at bounding box center [1041, 371] width 143 height 49
click at [826, 347] on input "2 libras (910g)" at bounding box center [825, 346] width 1 height 1
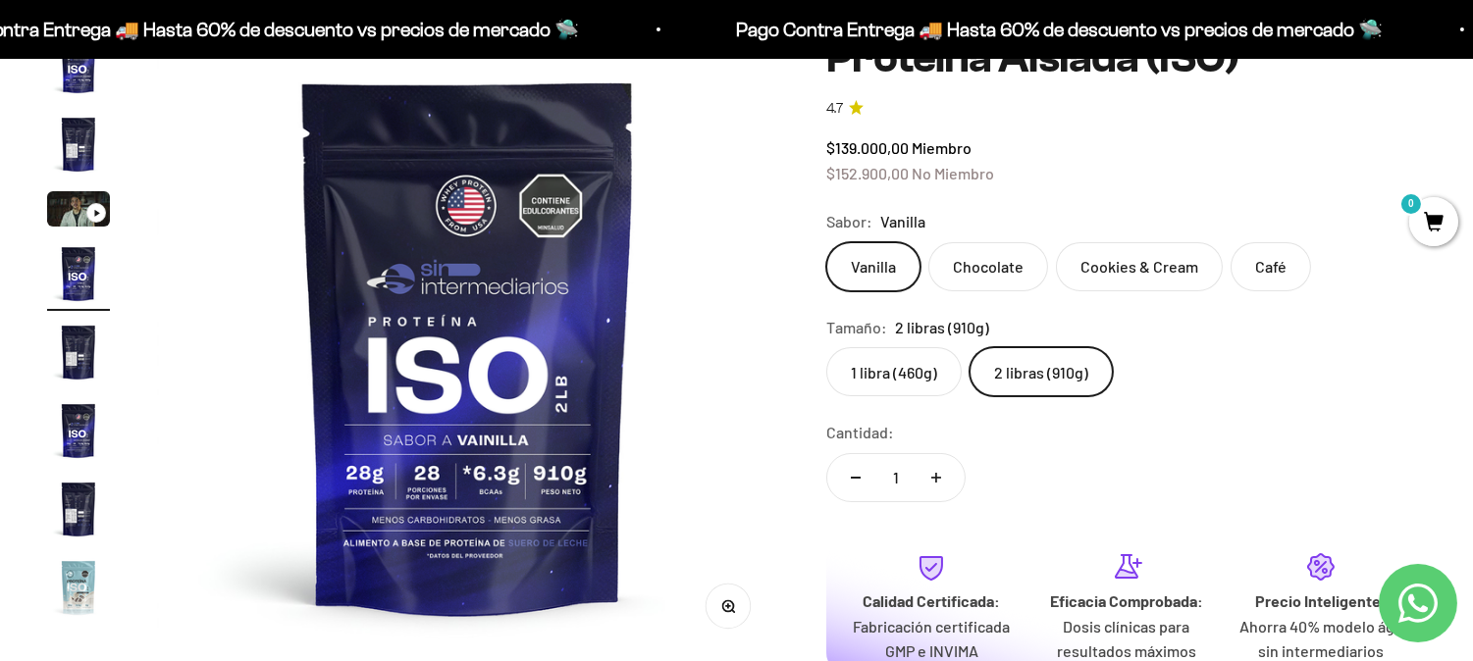
click at [909, 365] on label "1 libra (460g)" at bounding box center [893, 371] width 135 height 49
click at [826, 347] on input "1 libra (460g)" at bounding box center [825, 346] width 1 height 1
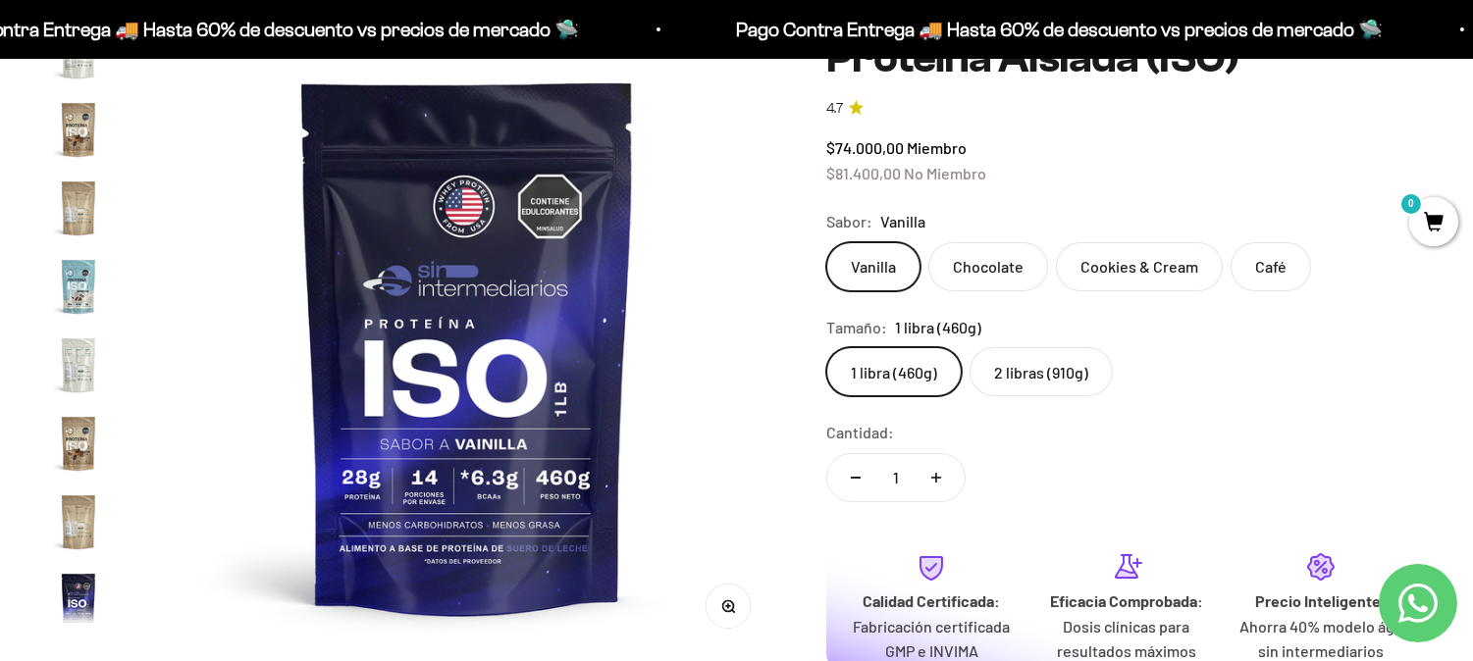
scroll to position [709, 0]
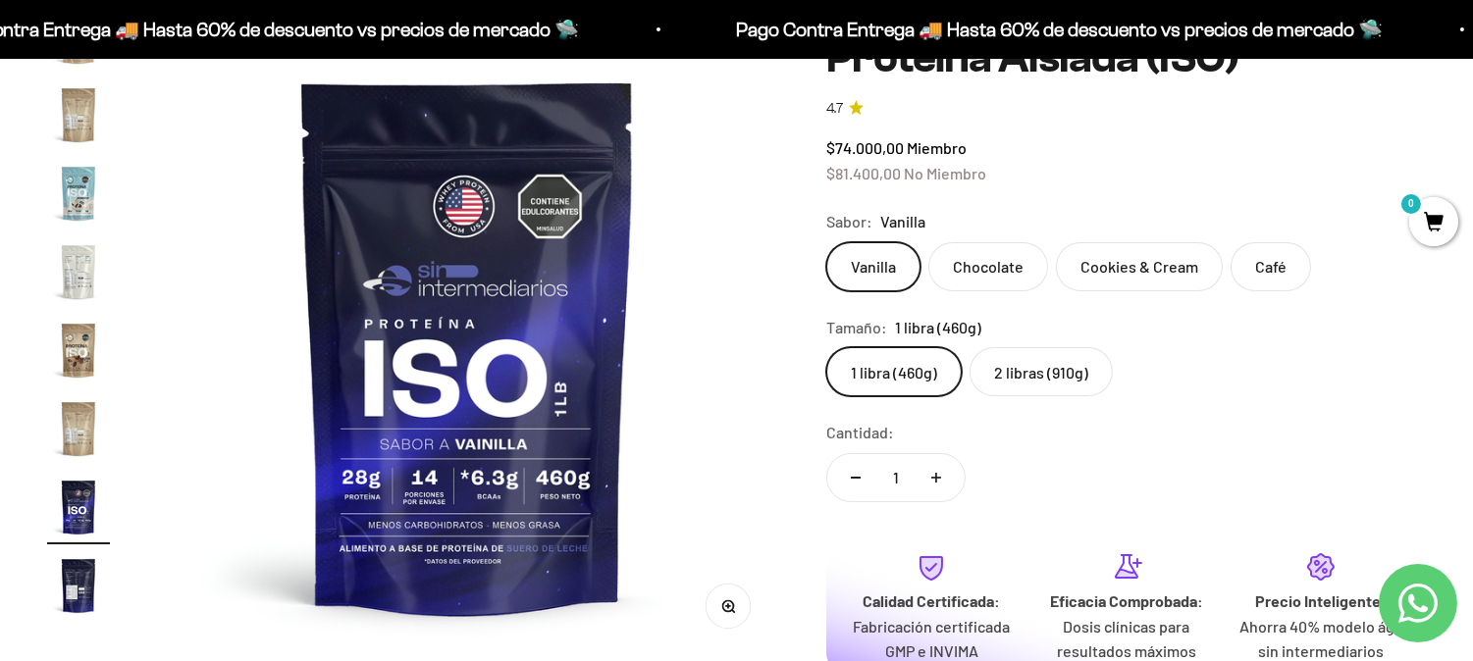
click at [1040, 375] on label "2 libras (910g)" at bounding box center [1041, 371] width 143 height 49
click at [826, 347] on input "2 libras (910g)" at bounding box center [825, 346] width 1 height 1
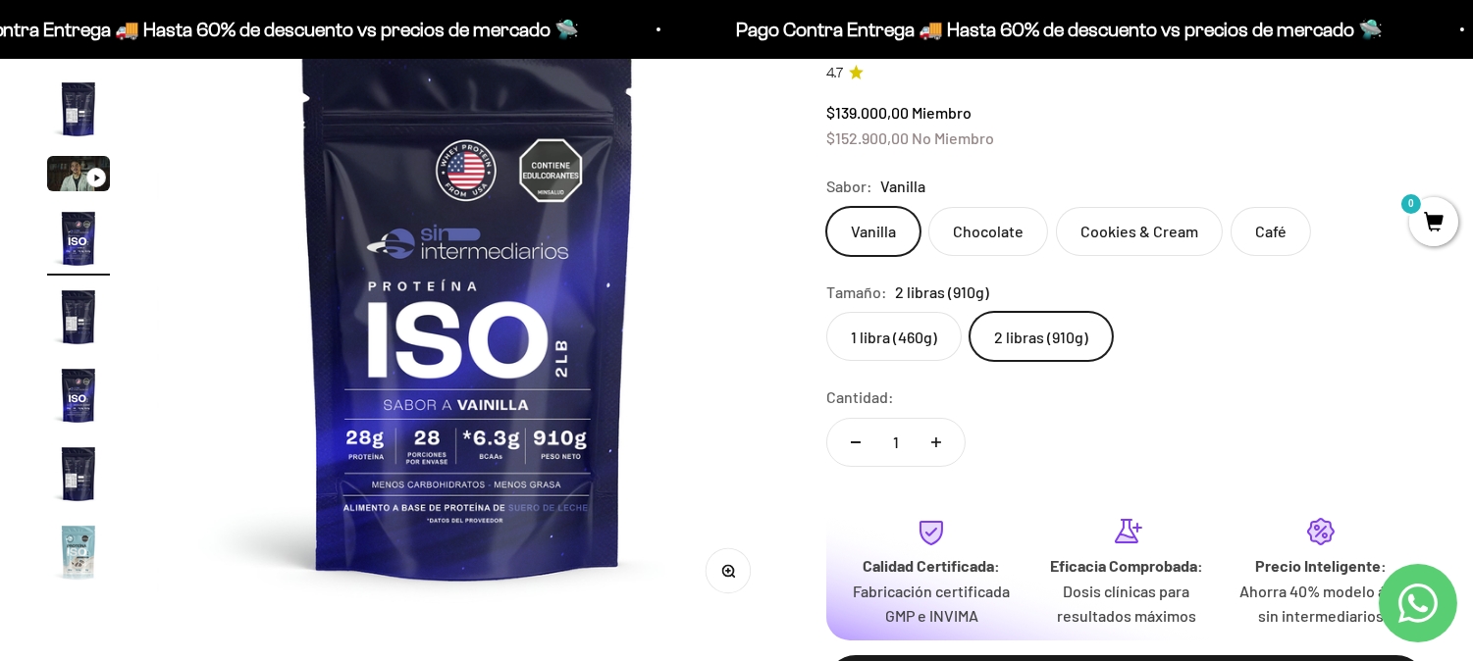
scroll to position [218, 0]
